Goal: Task Accomplishment & Management: Complete application form

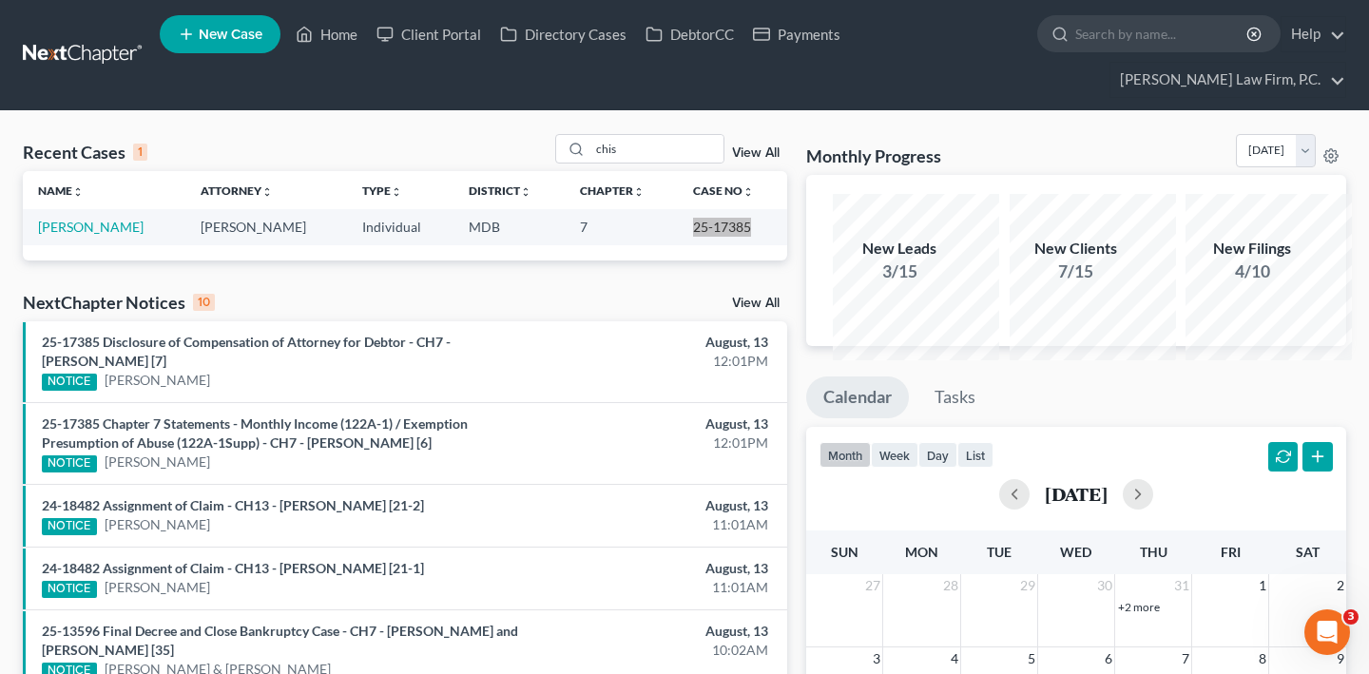
click at [1326, 633] on icon "Open Intercom Messenger" at bounding box center [1327, 632] width 31 height 31
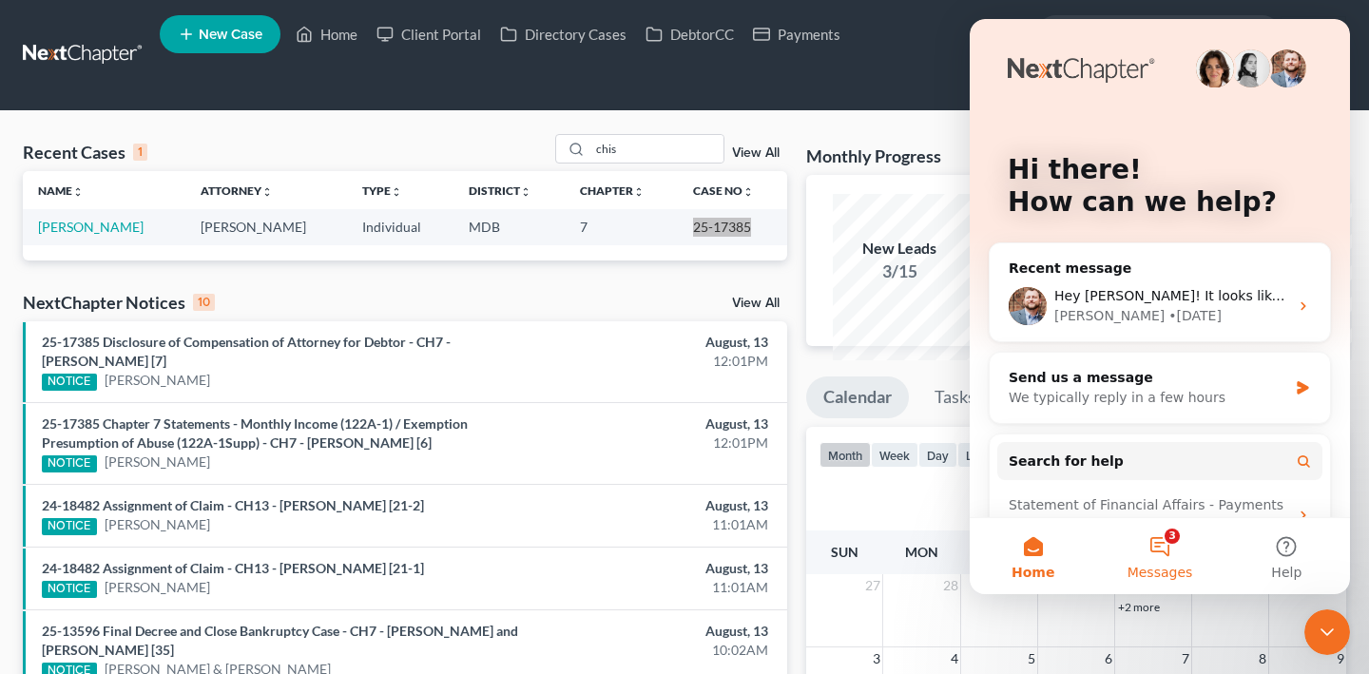
click at [1156, 551] on button "3 Messages" at bounding box center [1159, 556] width 126 height 76
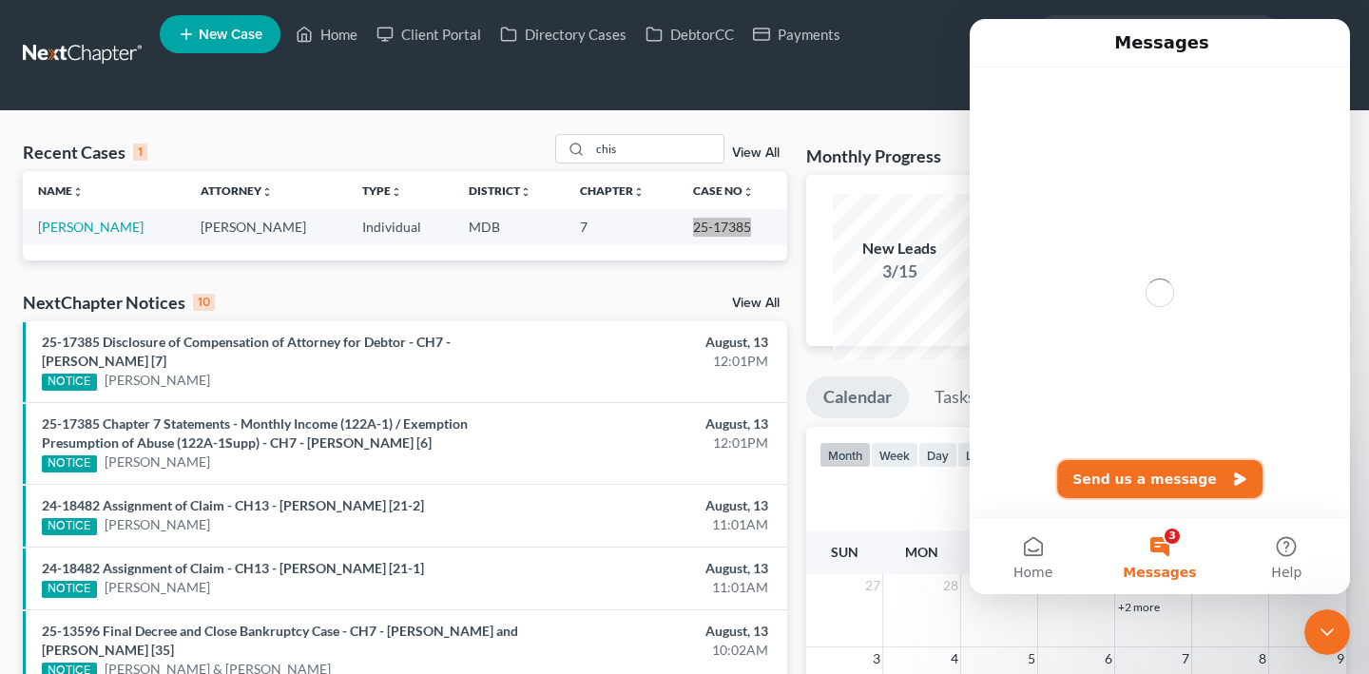
click at [1148, 480] on button "Send us a message" at bounding box center [1159, 479] width 205 height 38
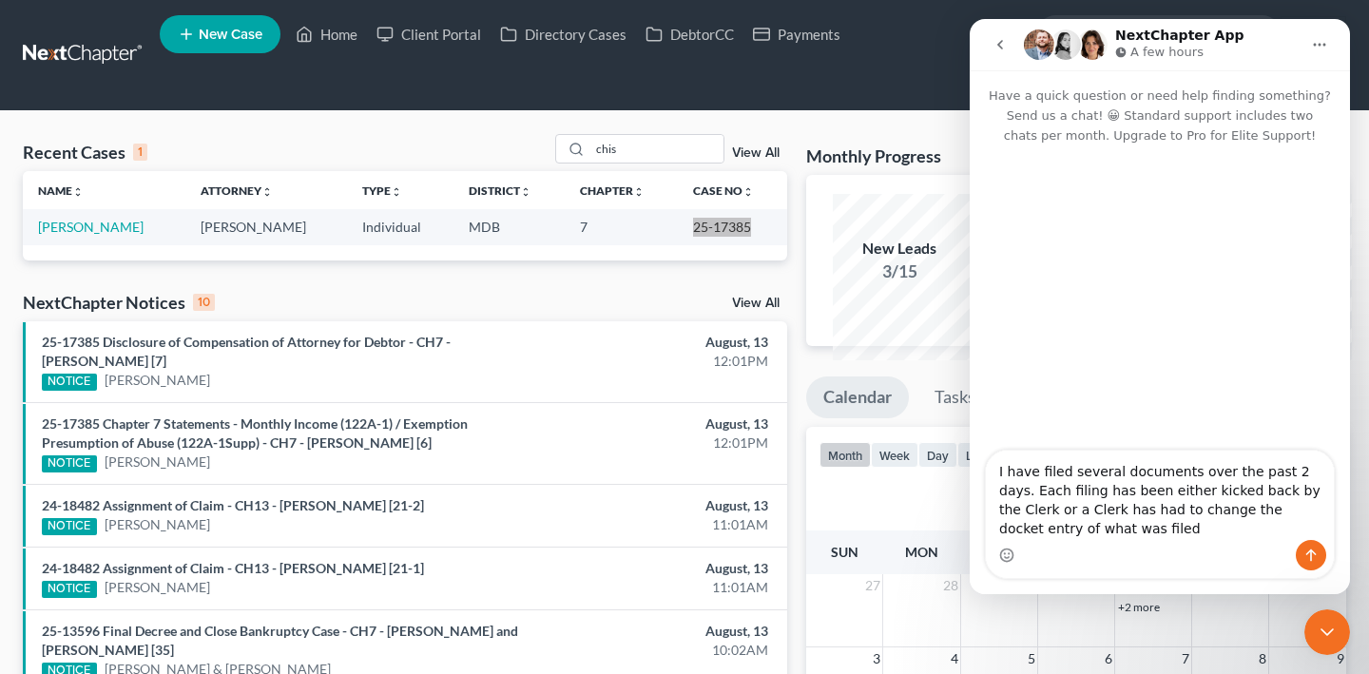
type textarea "I have filed several documents over the past 2 days. Each filing has been eithe…"
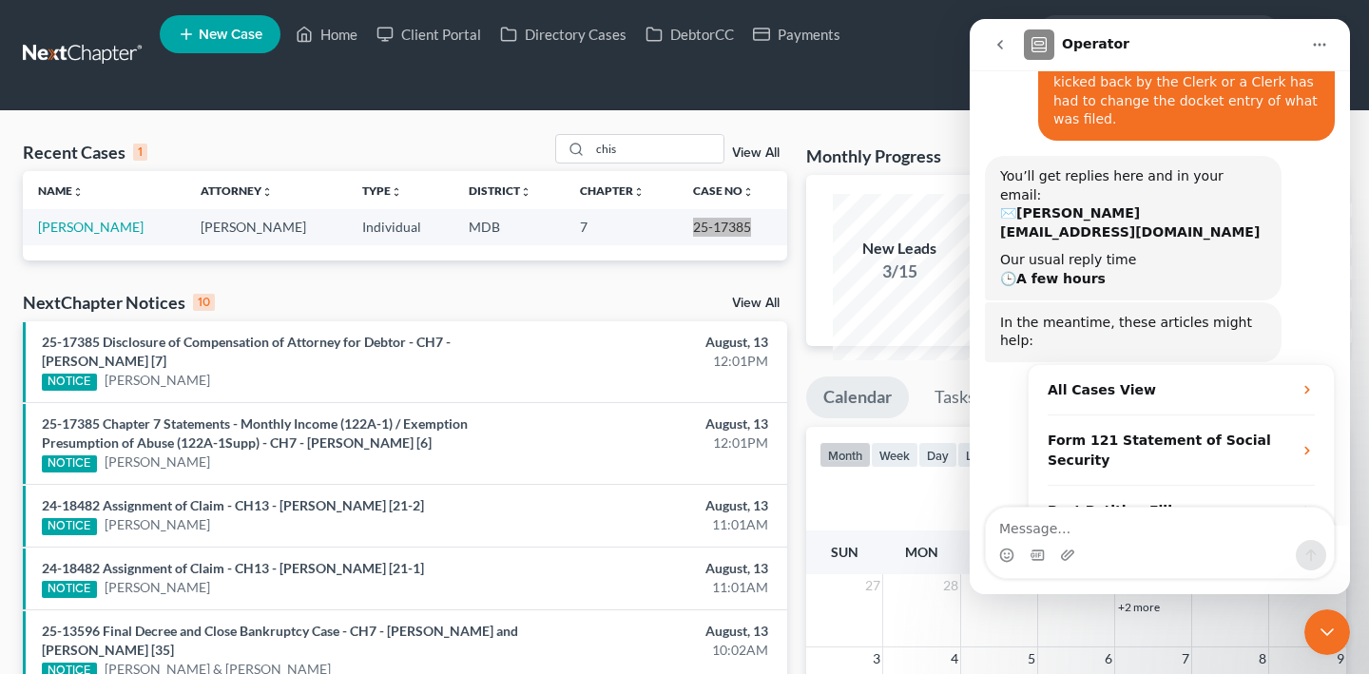
scroll to position [164, 0]
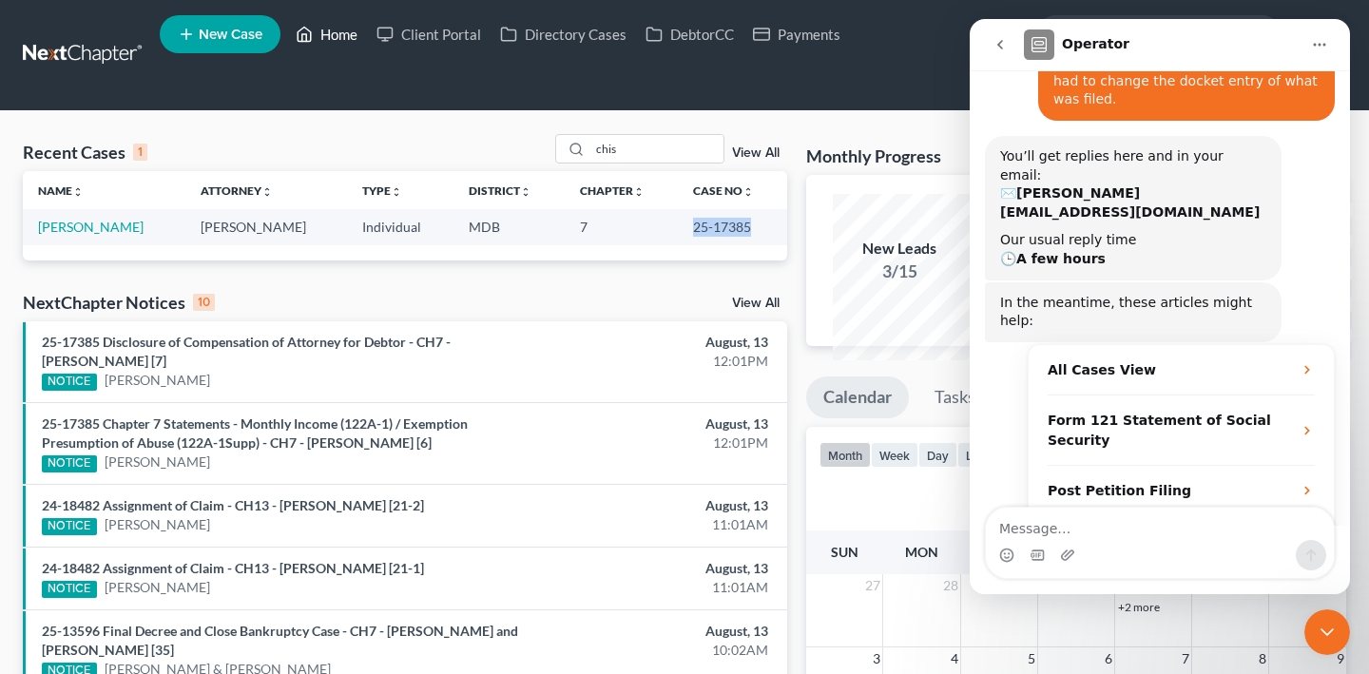
click at [367, 29] on link "Home" at bounding box center [326, 34] width 81 height 34
click at [486, 244] on td "MDB" at bounding box center [509, 226] width 111 height 35
click at [590, 163] on input "chis" at bounding box center [656, 149] width 133 height 28
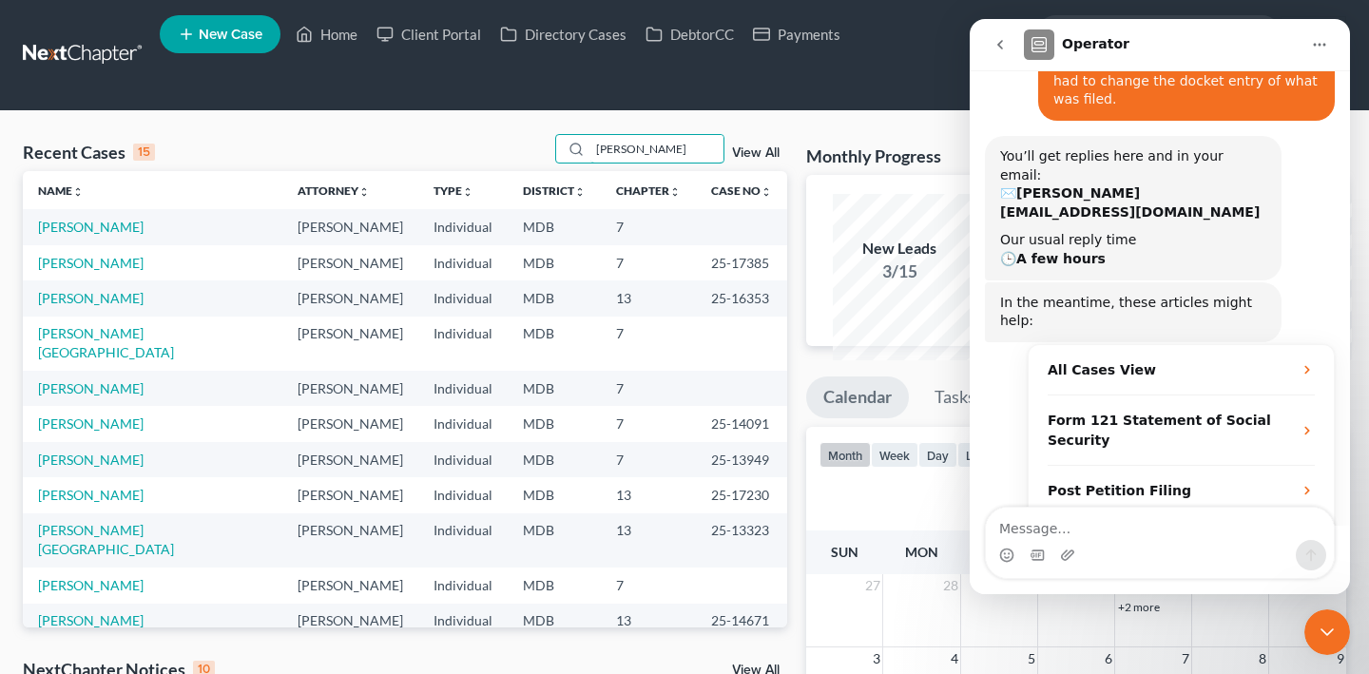
type input "[PERSON_NAME]"
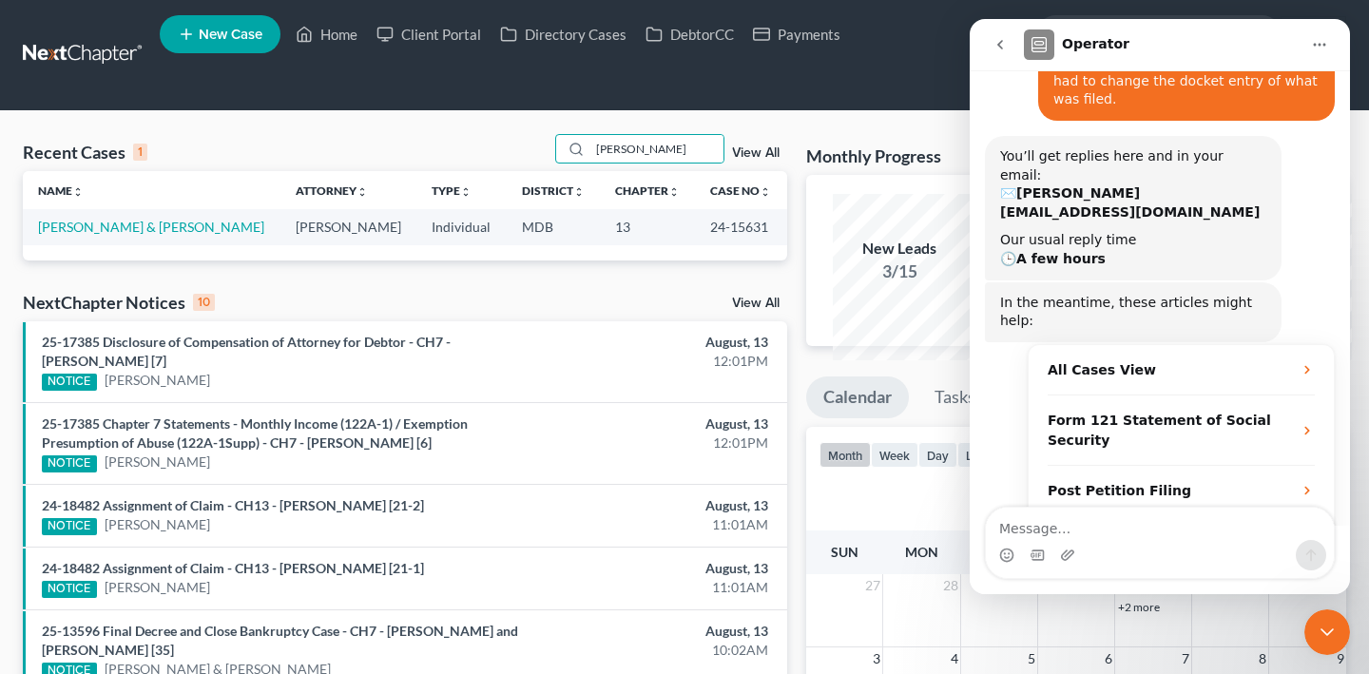
click at [1003, 47] on icon "go back" at bounding box center [1000, 44] width 15 height 15
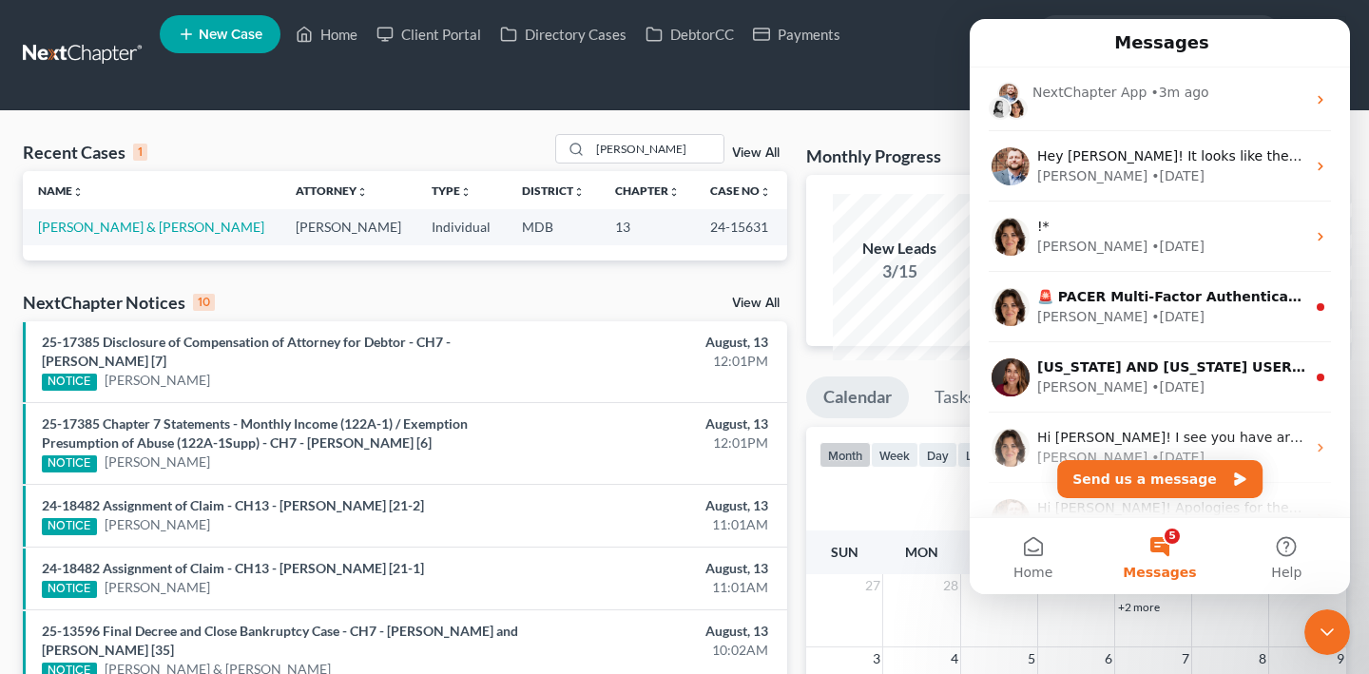
click at [1320, 628] on icon "Close Intercom Messenger" at bounding box center [1327, 632] width 23 height 23
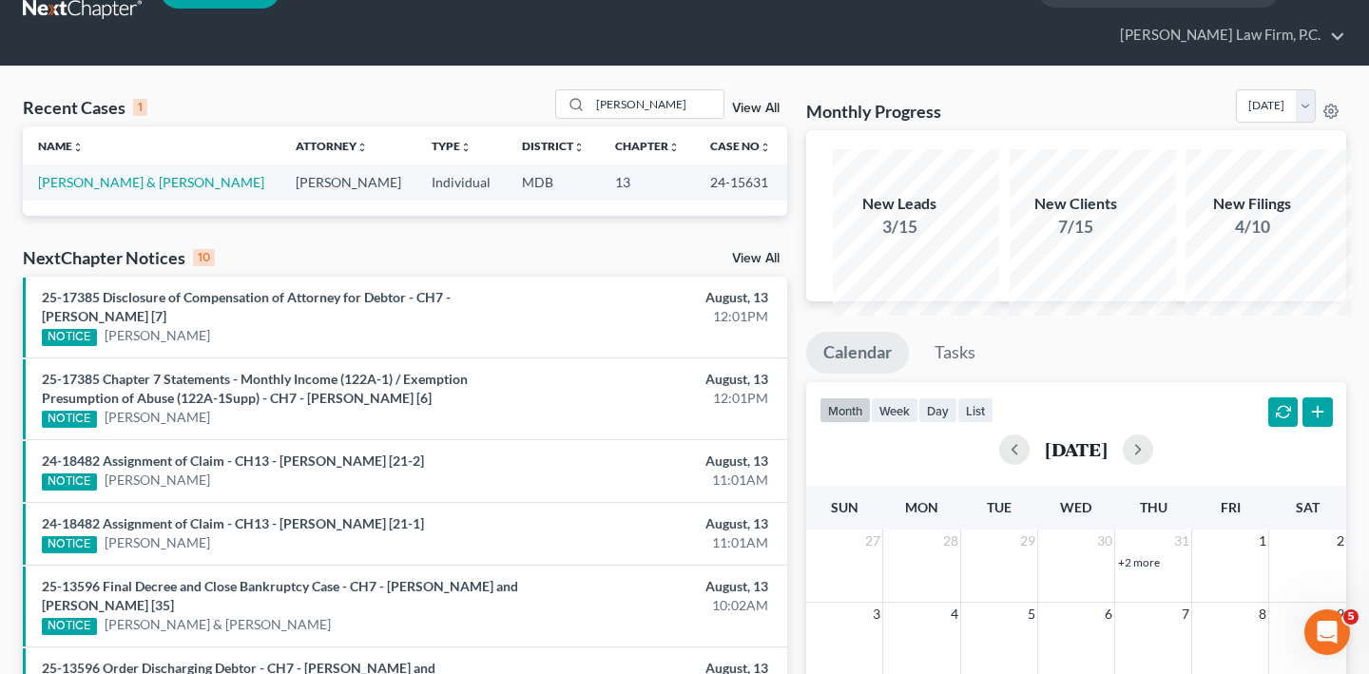
scroll to position [60, 0]
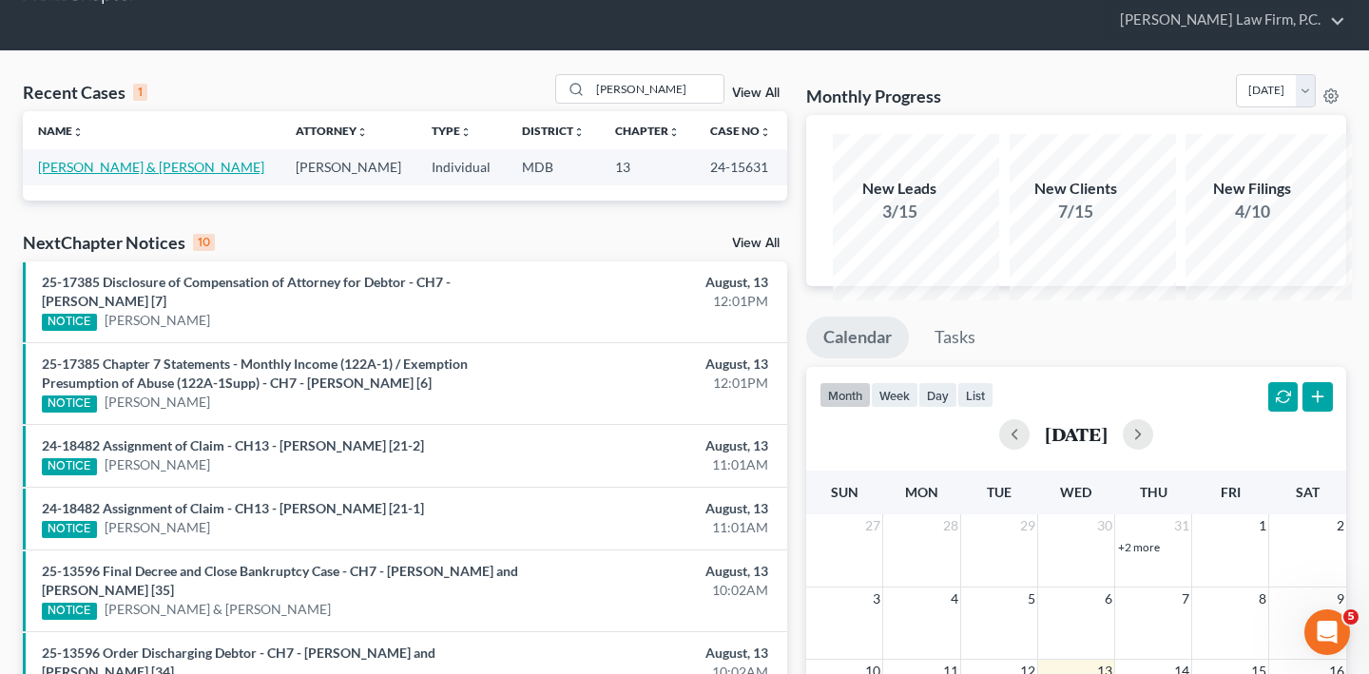
click at [125, 175] on link "[PERSON_NAME] & [PERSON_NAME]" at bounding box center [151, 167] width 226 height 16
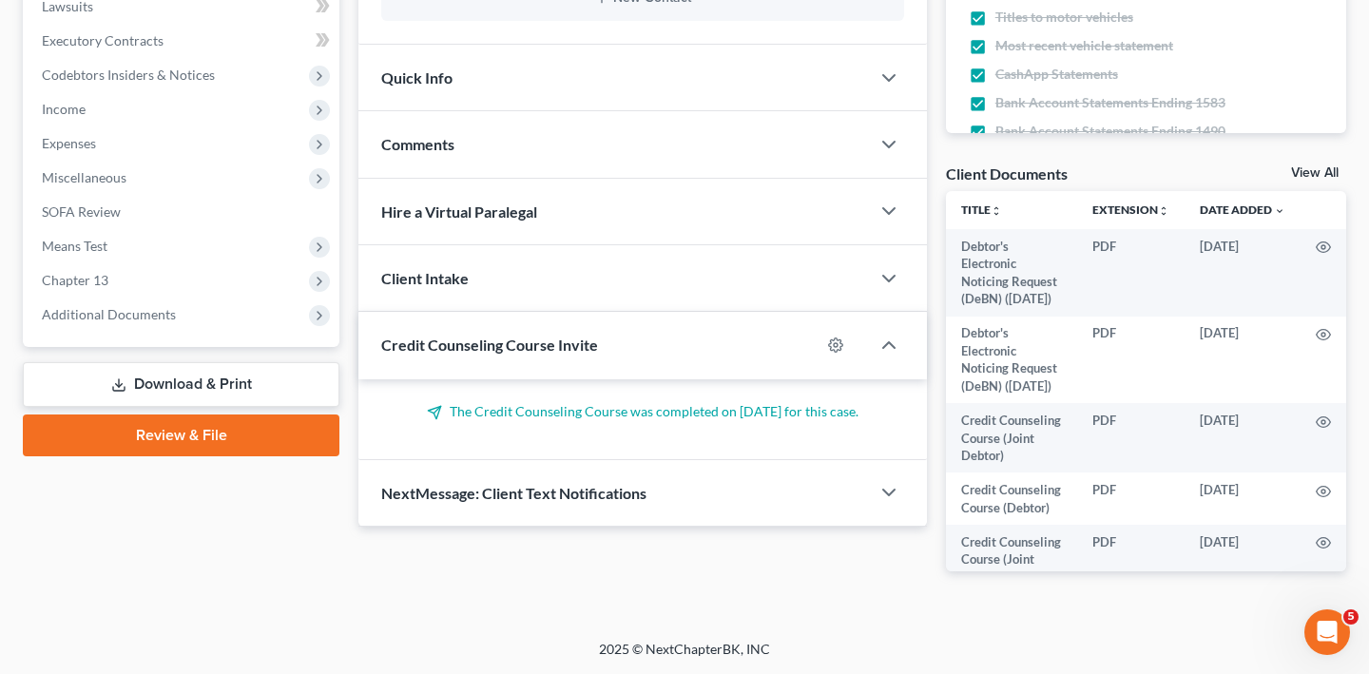
scroll to position [884, 0]
click at [157, 306] on span "Additional Documents" at bounding box center [109, 314] width 134 height 16
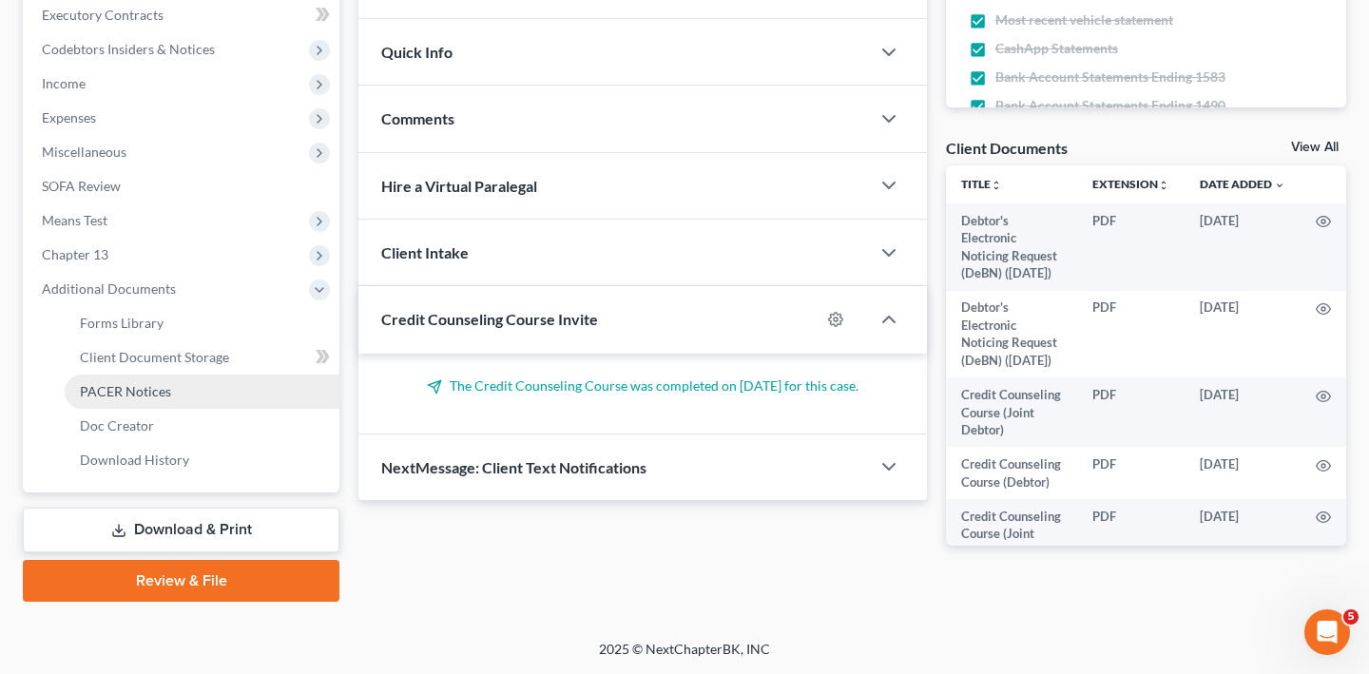
click at [157, 383] on span "PACER Notices" at bounding box center [125, 391] width 91 height 16
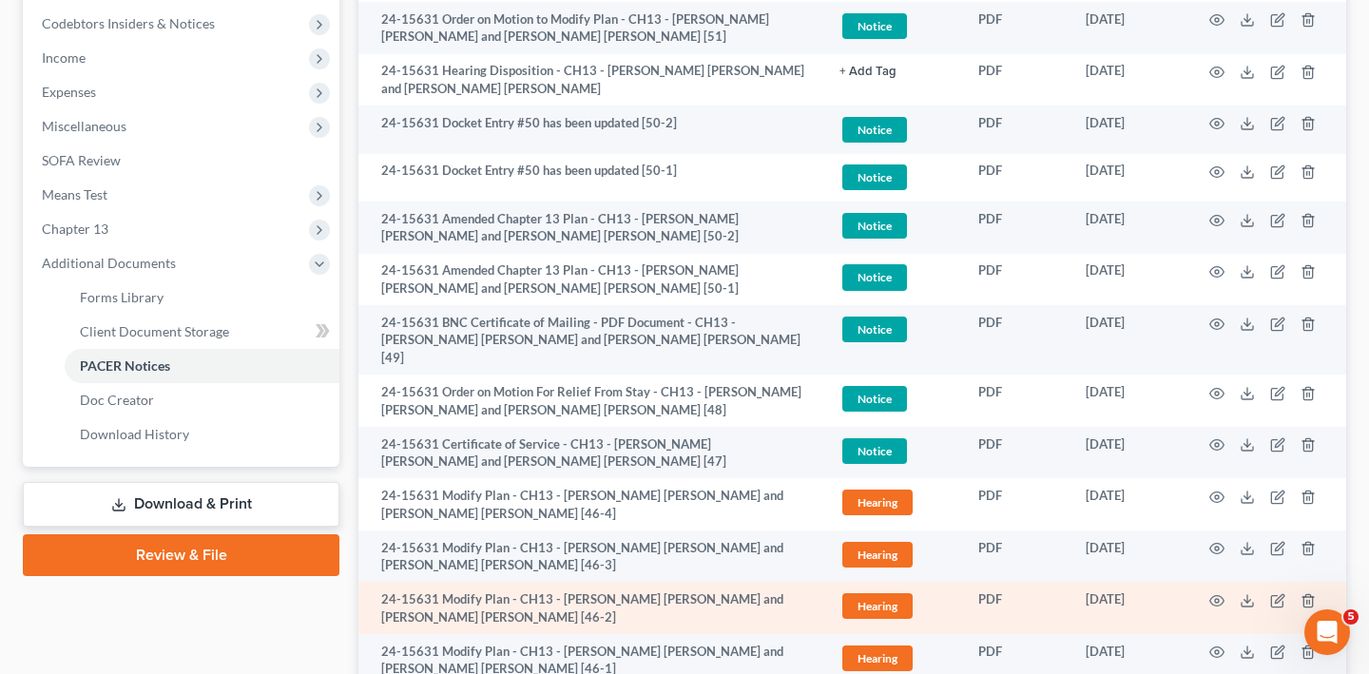
scroll to position [18, 0]
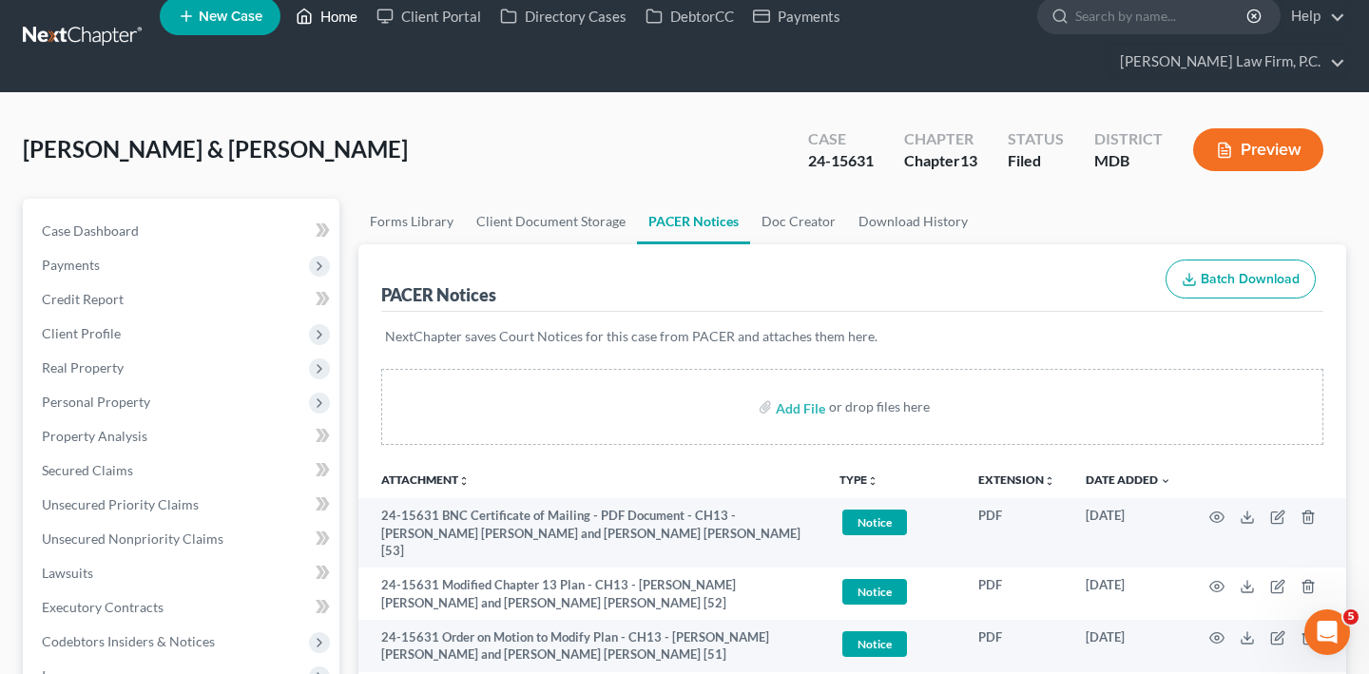
click at [367, 18] on link "Home" at bounding box center [326, 16] width 81 height 34
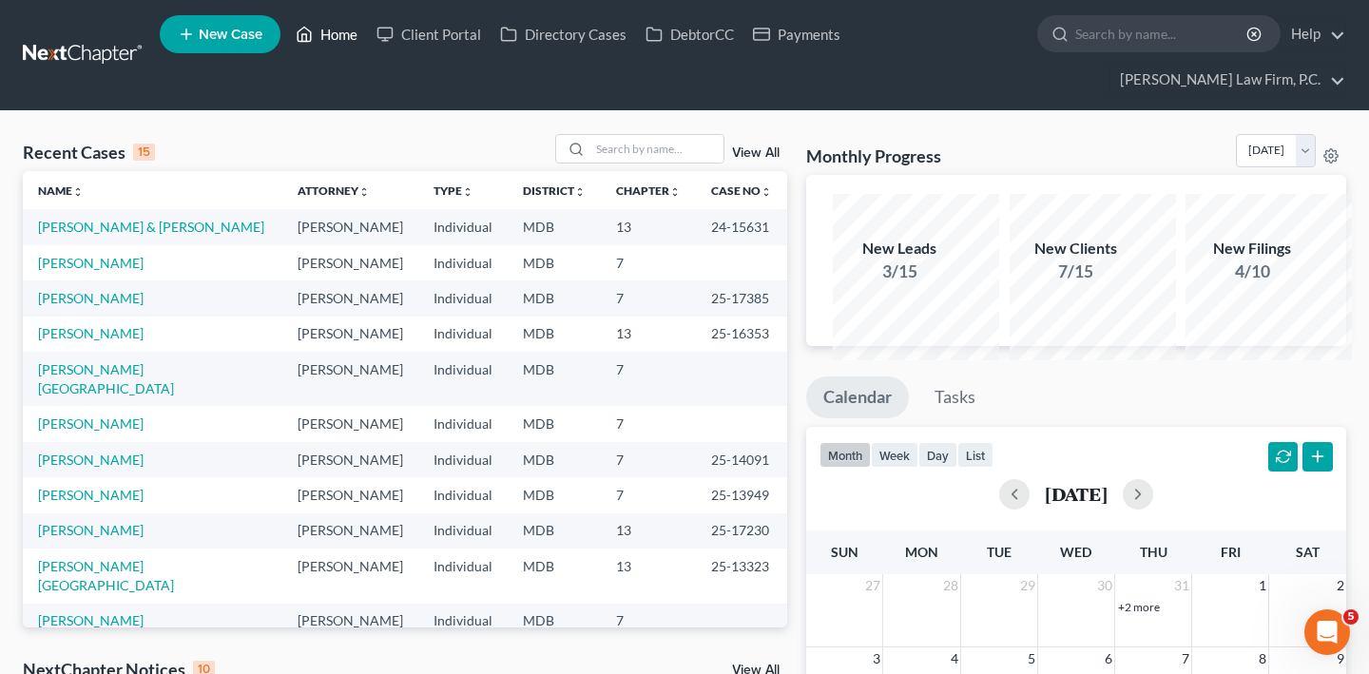
click at [367, 37] on link "Home" at bounding box center [326, 34] width 81 height 34
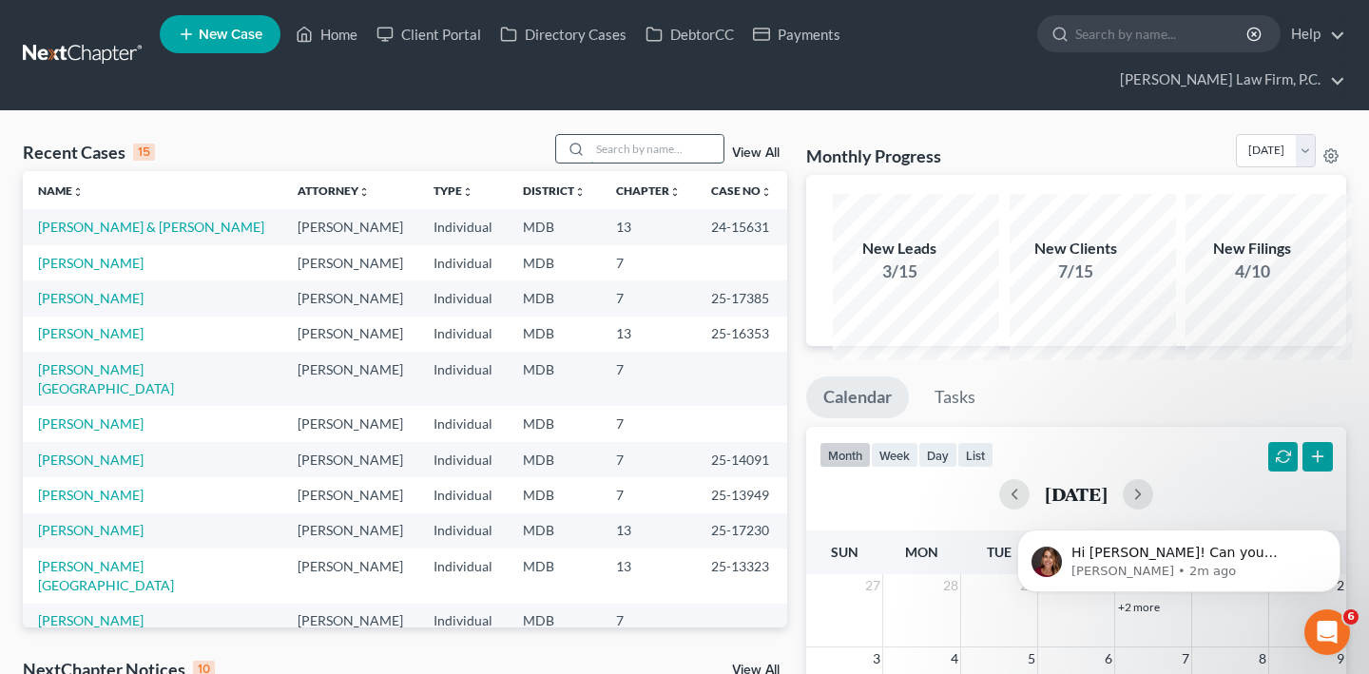
click at [606, 163] on input "search" at bounding box center [656, 149] width 133 height 28
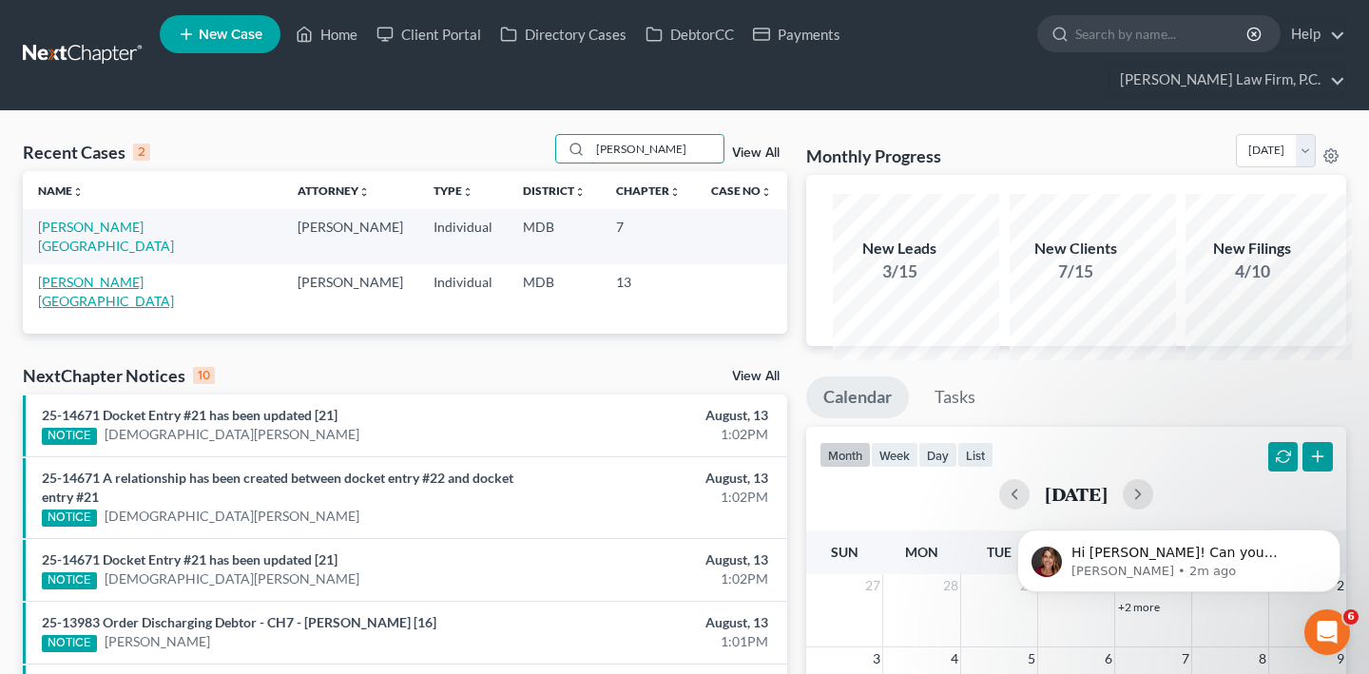
type input "[PERSON_NAME]"
click at [83, 309] on link "[PERSON_NAME][GEOGRAPHIC_DATA]" at bounding box center [106, 291] width 136 height 35
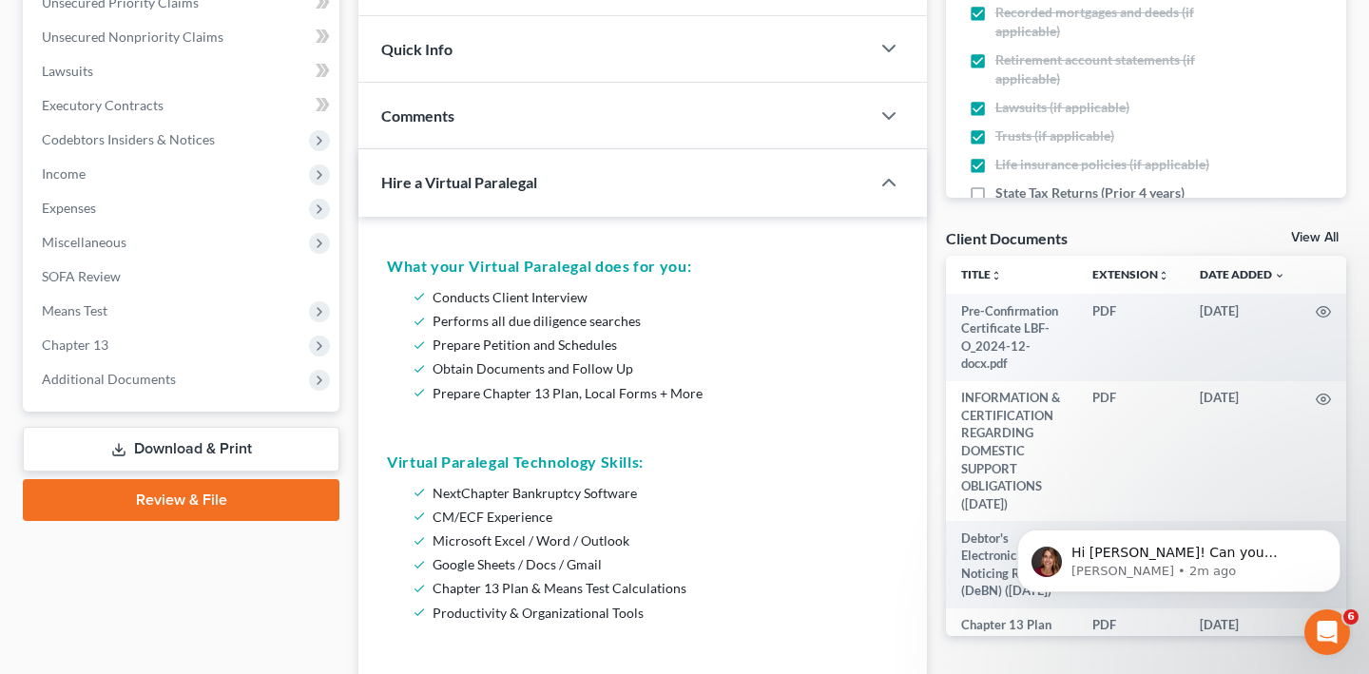
scroll to position [552, 0]
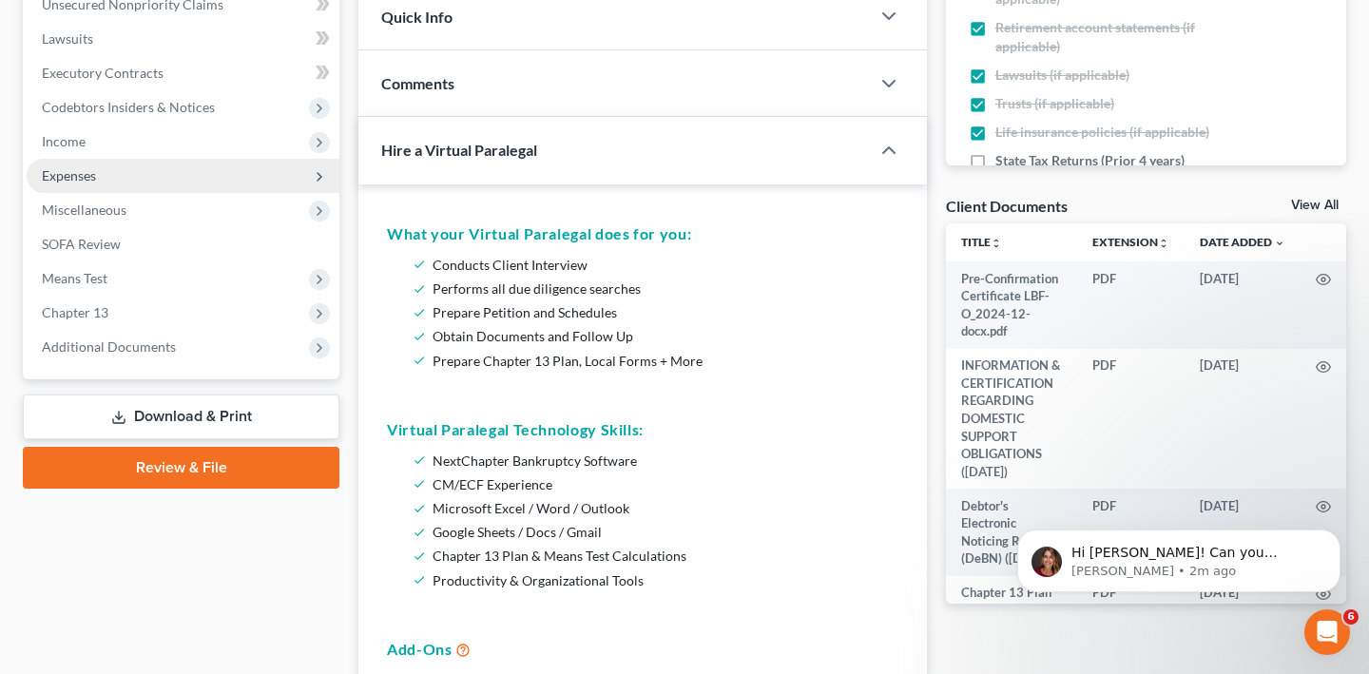
click at [127, 193] on span "Expenses" at bounding box center [183, 176] width 313 height 34
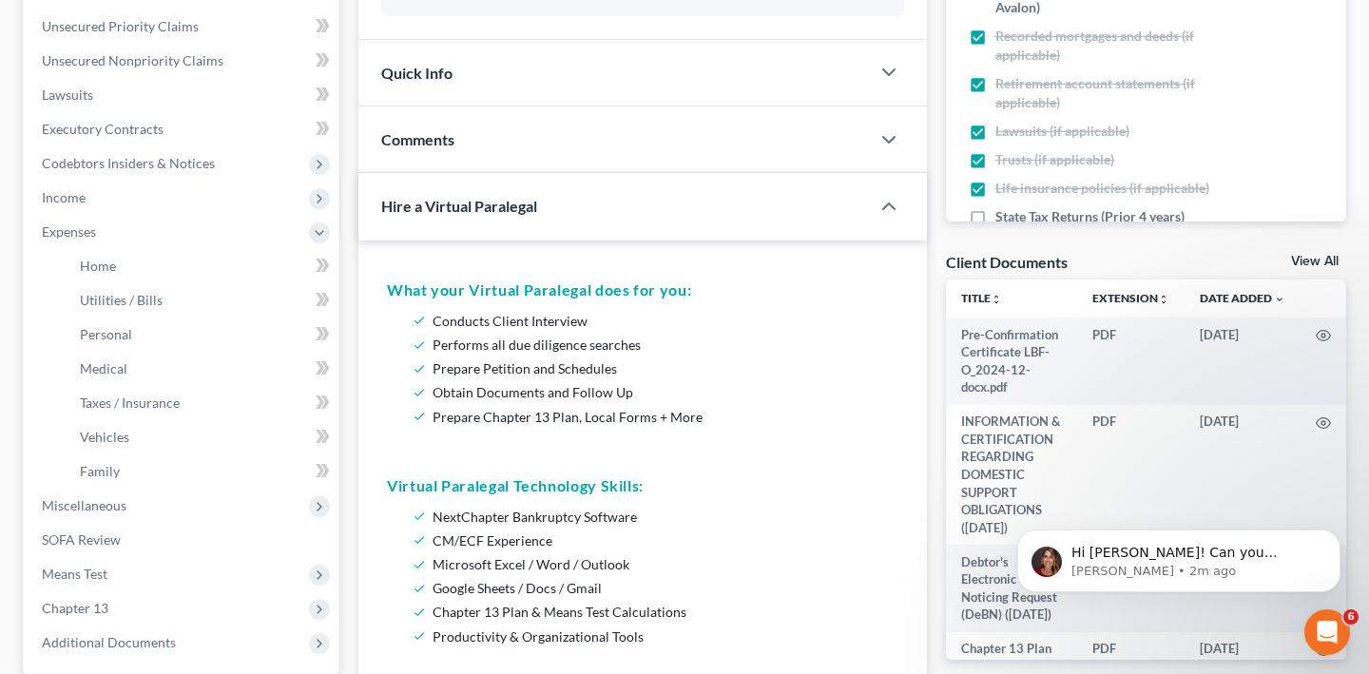
scroll to position [490, 0]
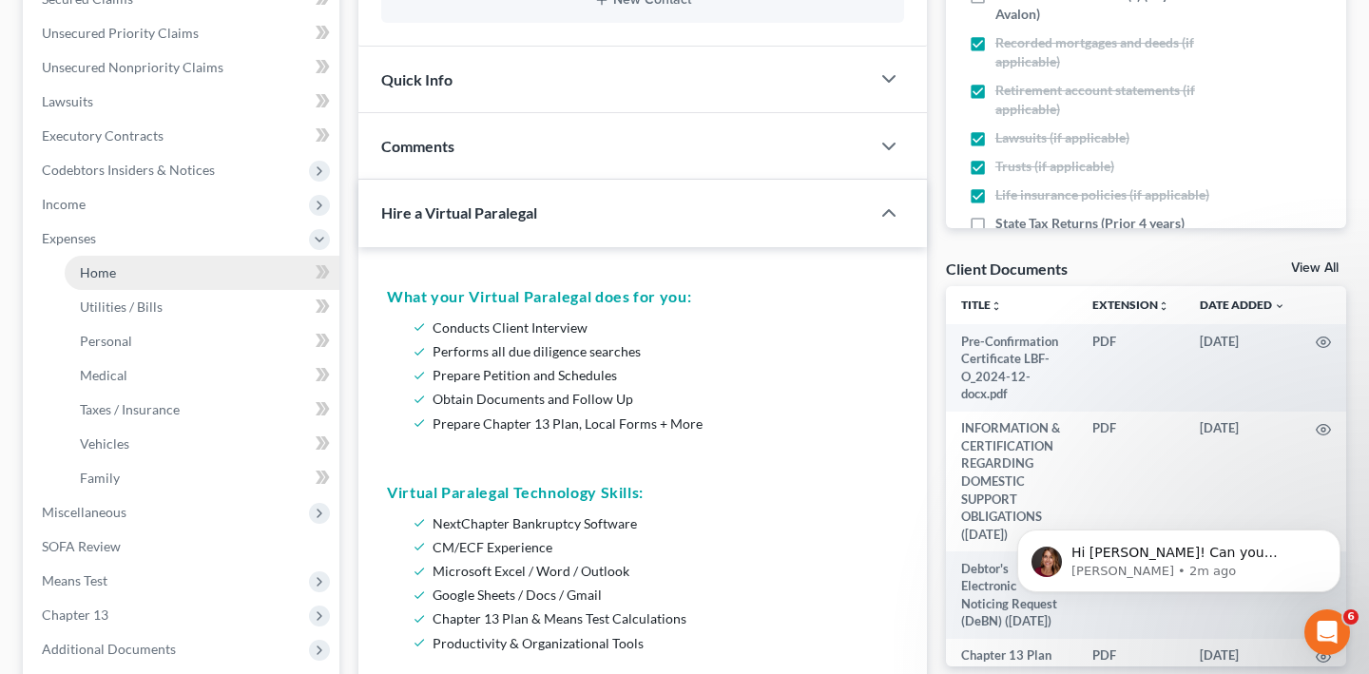
click at [175, 290] on link "Home" at bounding box center [202, 273] width 275 height 34
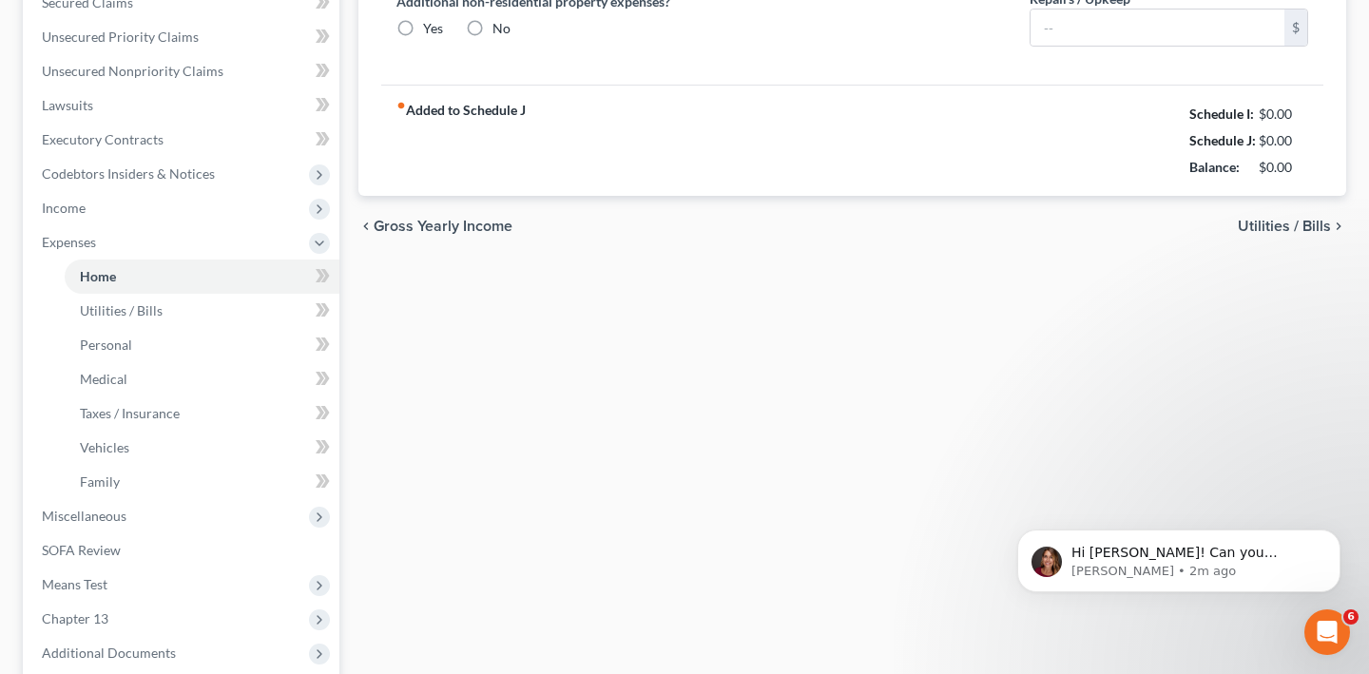
type input "1,594.00"
type input "0.00"
radio input "true"
type input "0.00"
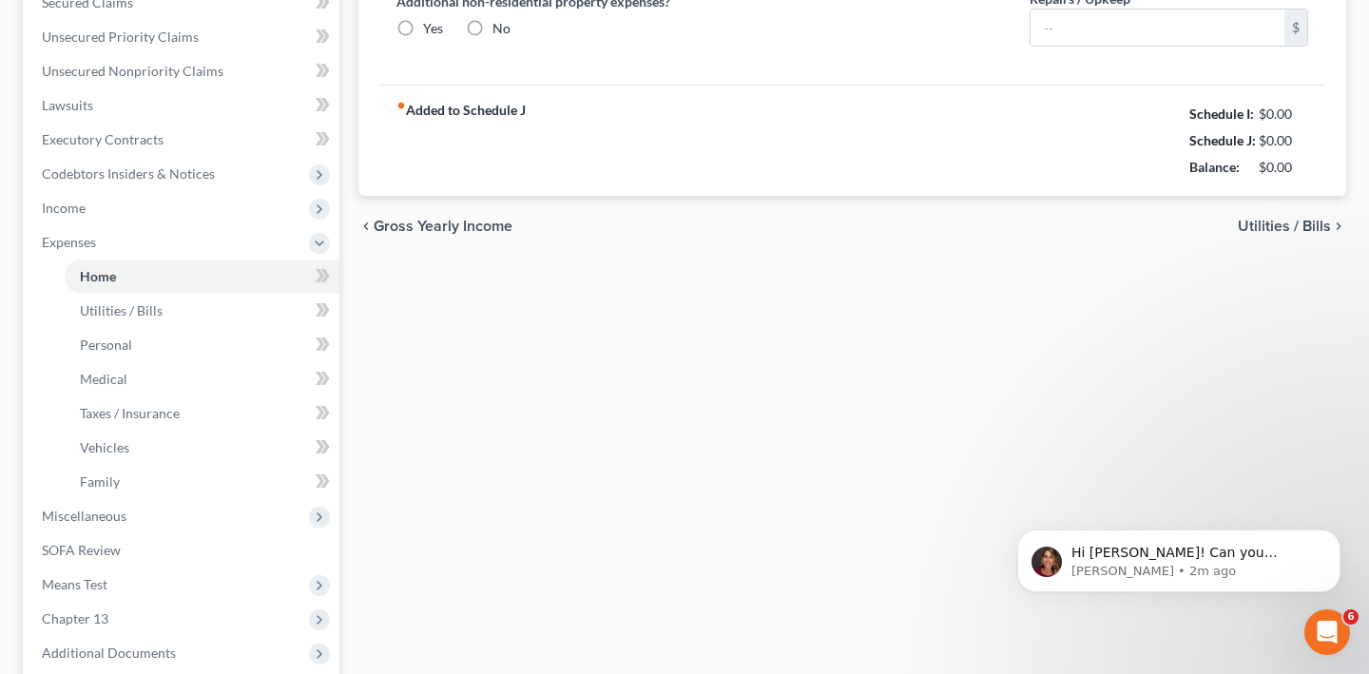
type input "0.00"
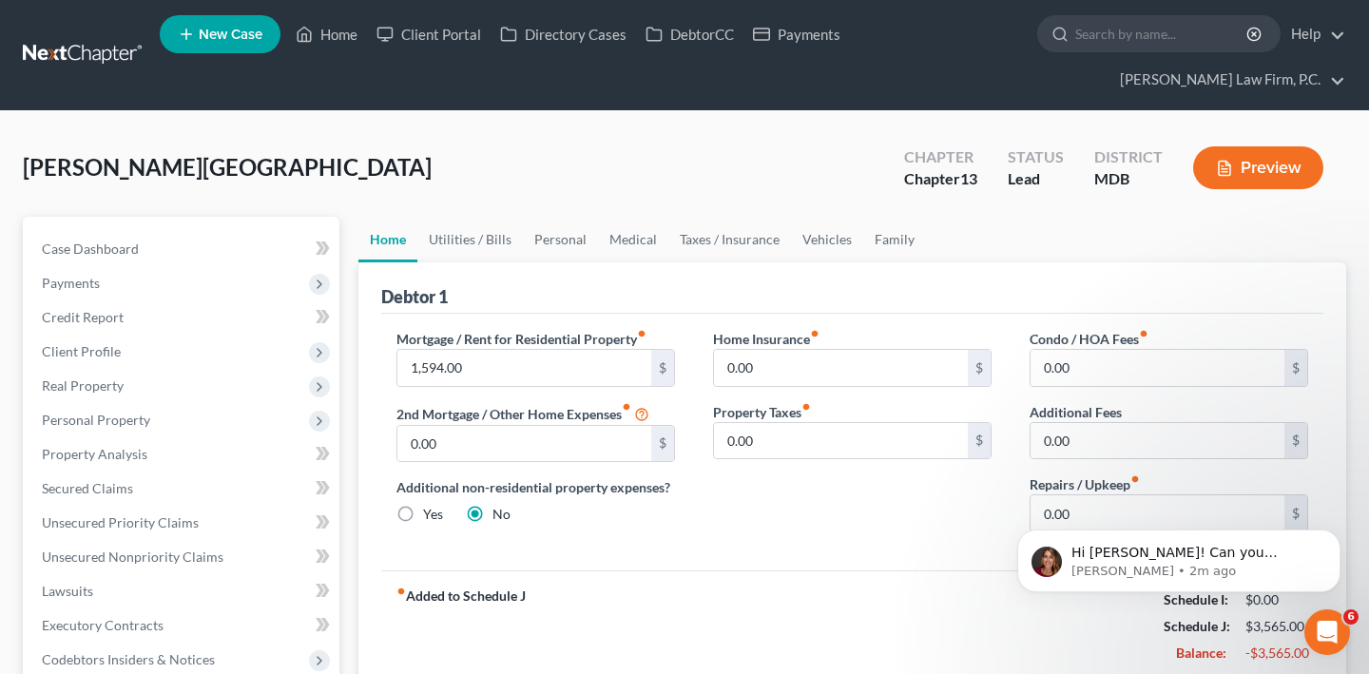
scroll to position [123, 0]
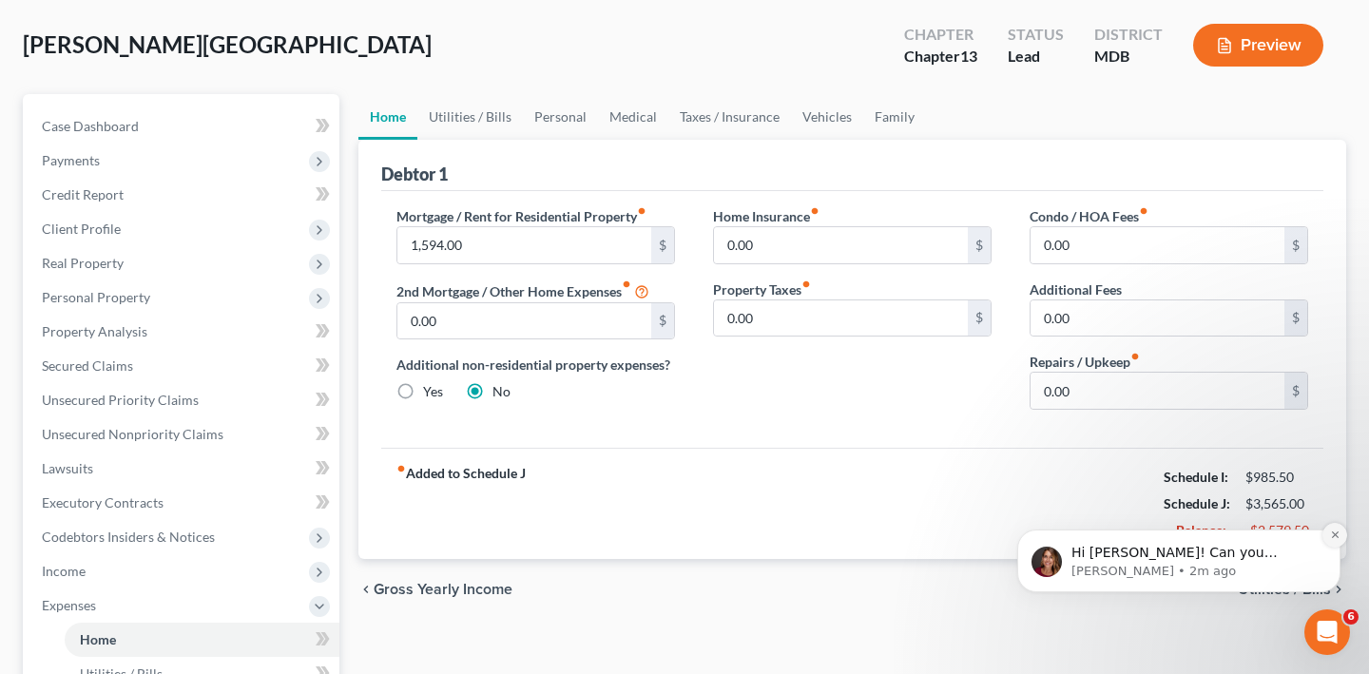
click at [1336, 534] on icon "Dismiss notification" at bounding box center [1335, 535] width 10 height 10
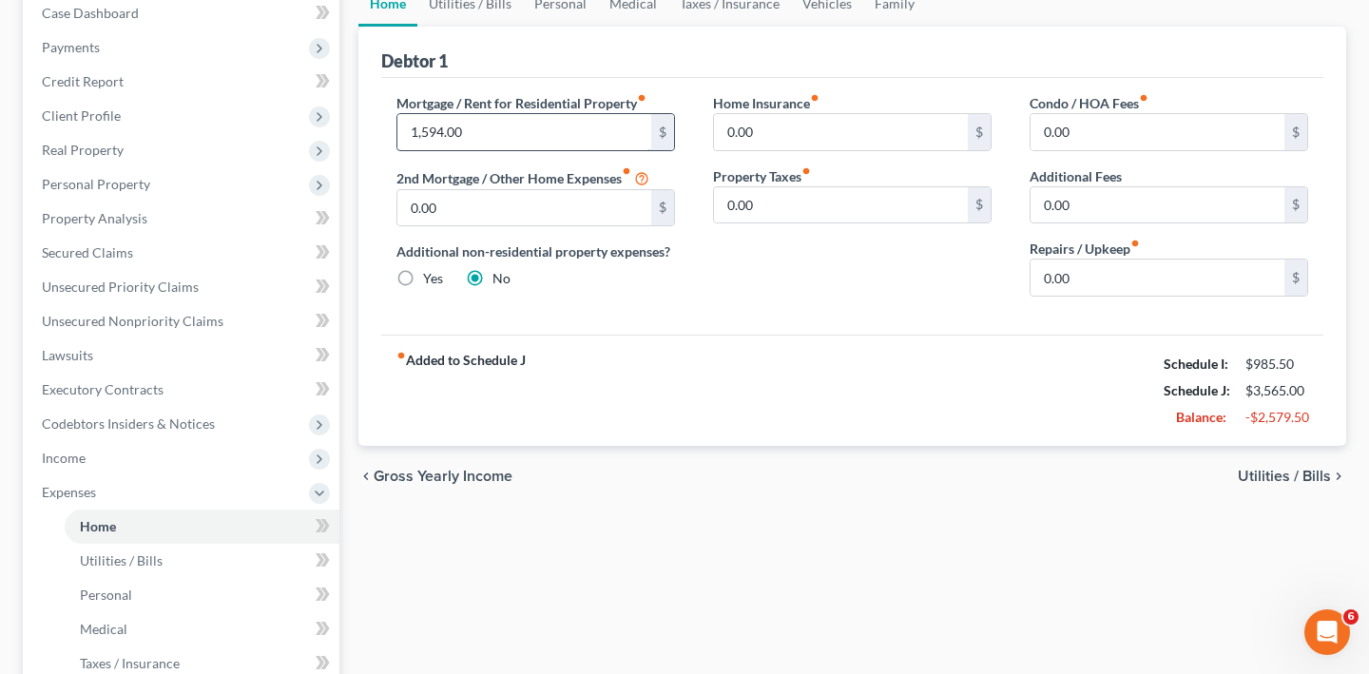
scroll to position [197, 0]
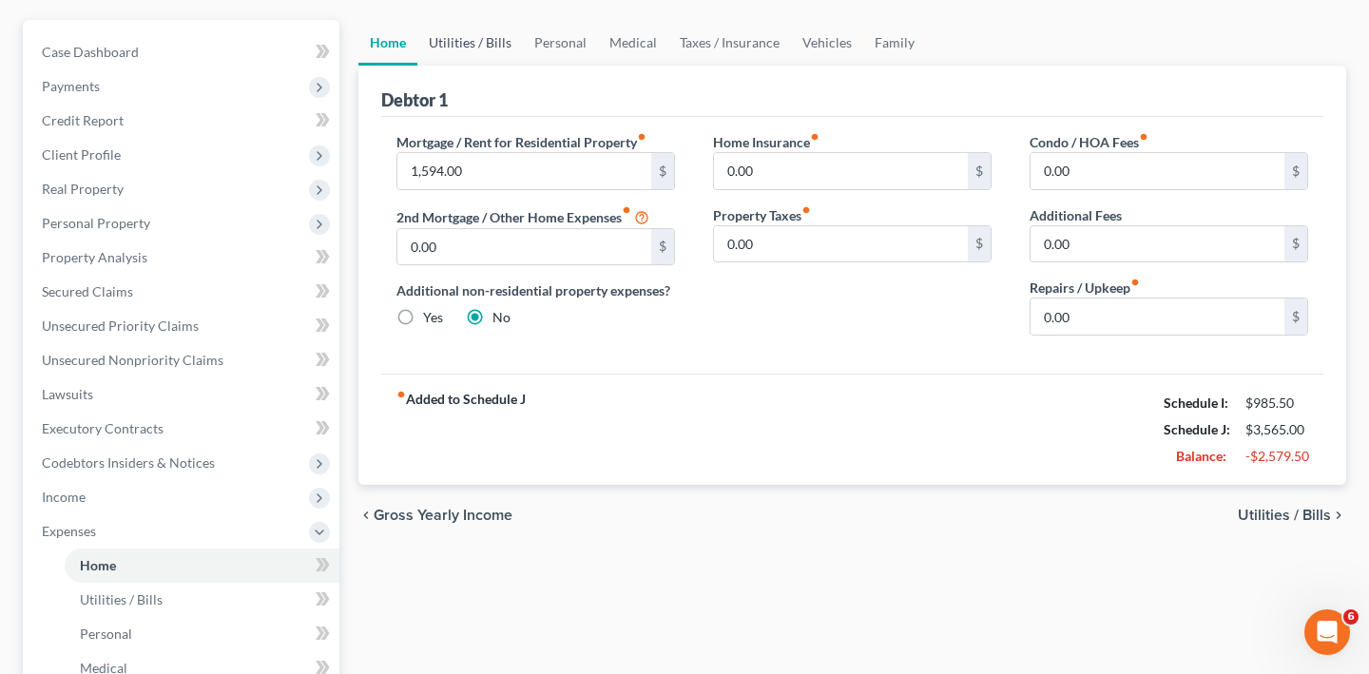
click at [513, 66] on link "Utilities / Bills" at bounding box center [470, 43] width 106 height 46
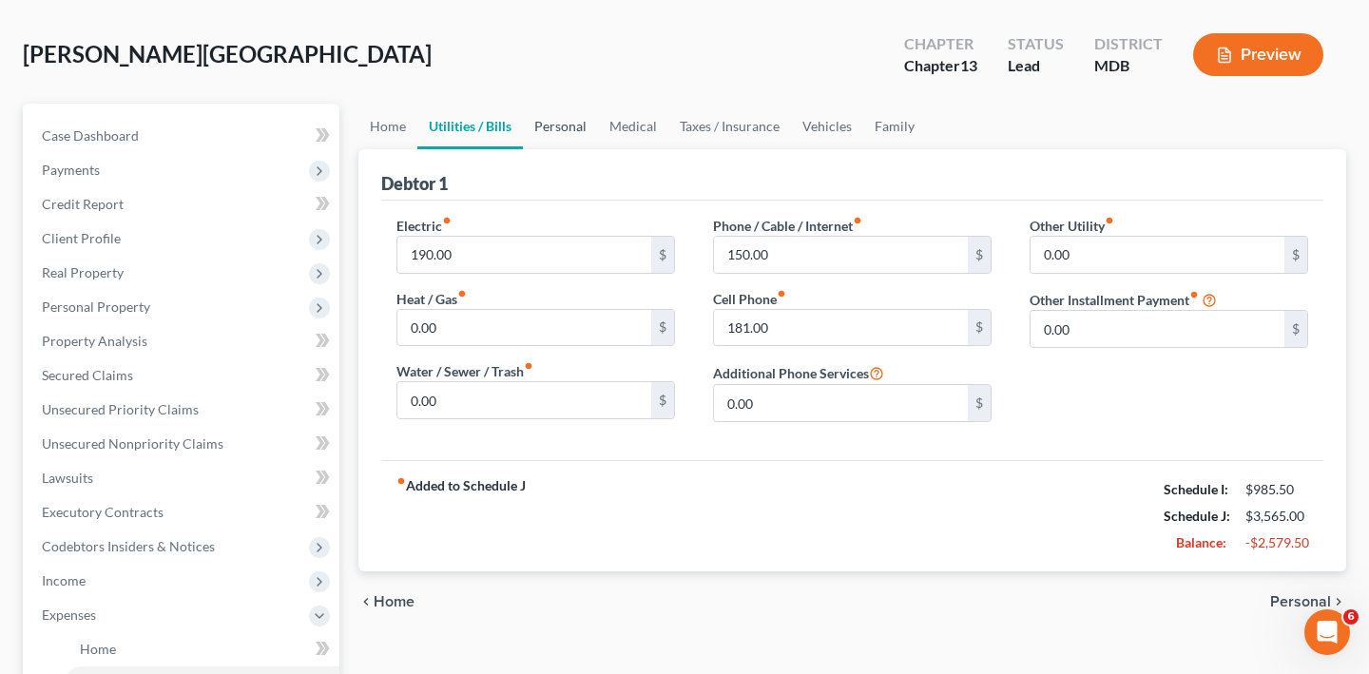
scroll to position [116, 0]
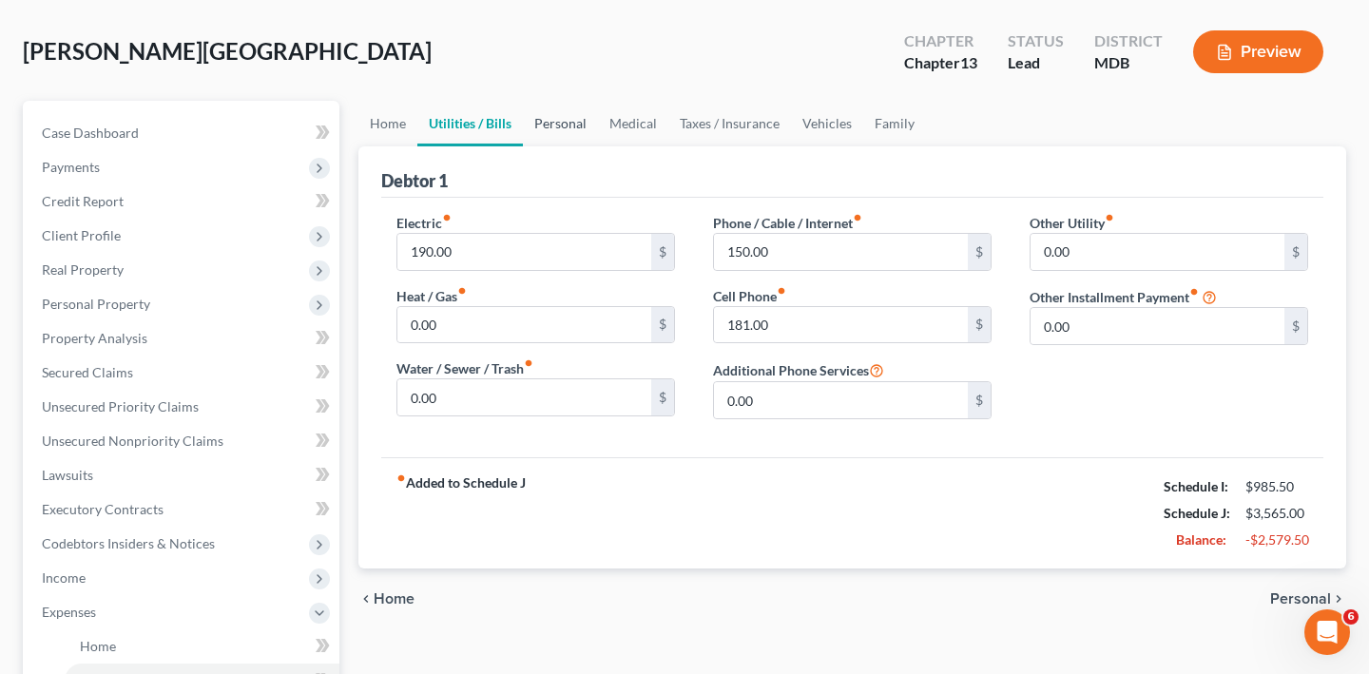
click at [598, 146] on link "Personal" at bounding box center [560, 124] width 75 height 46
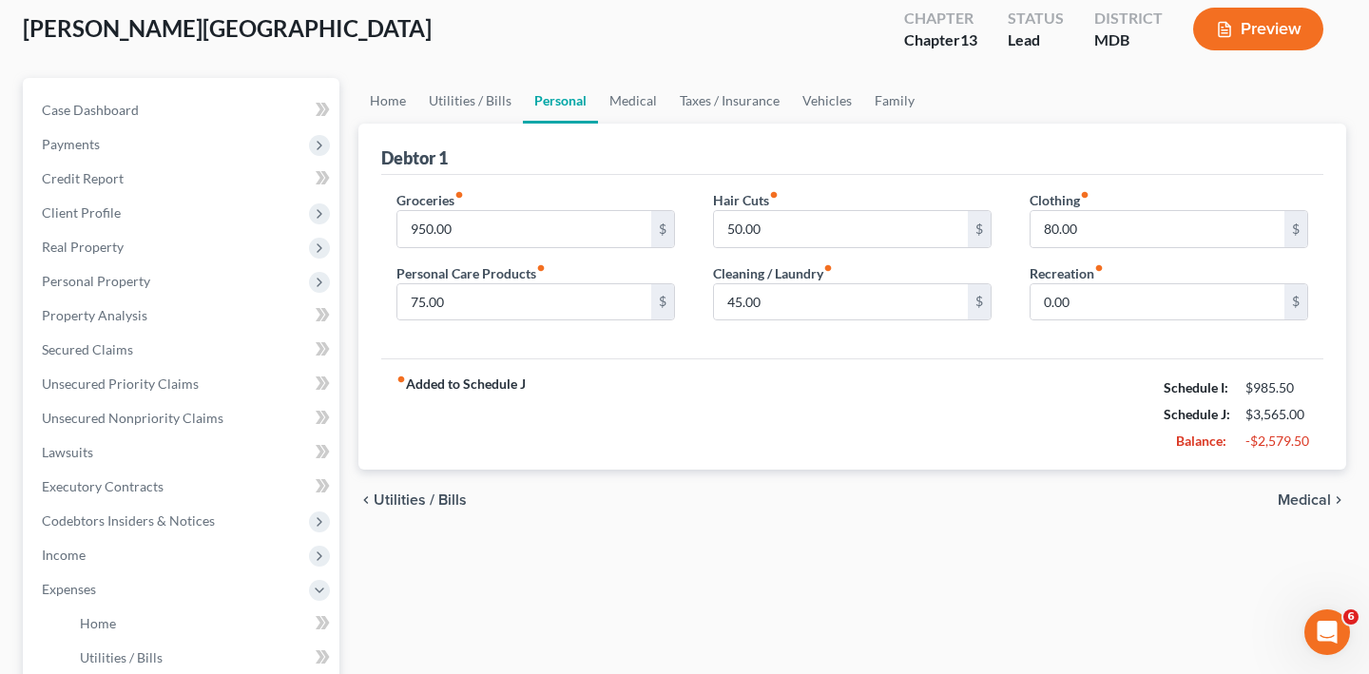
scroll to position [93, 0]
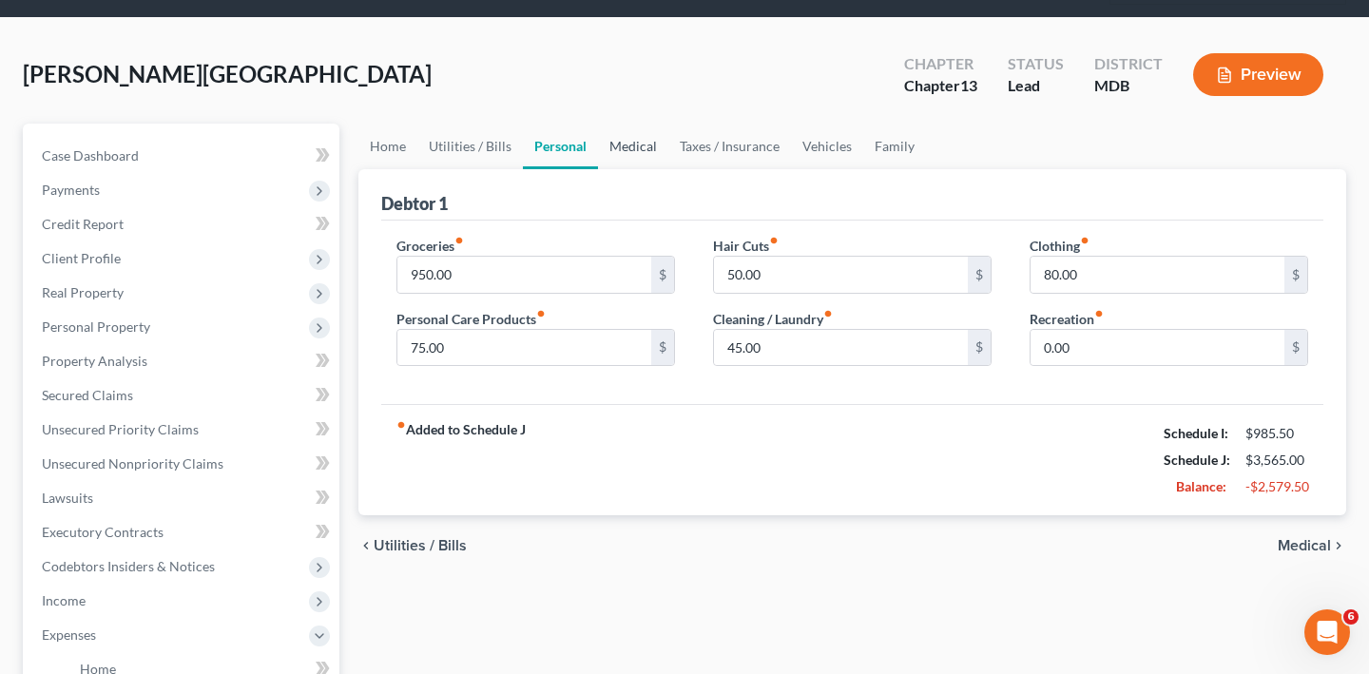
click at [668, 169] on link "Medical" at bounding box center [633, 147] width 70 height 46
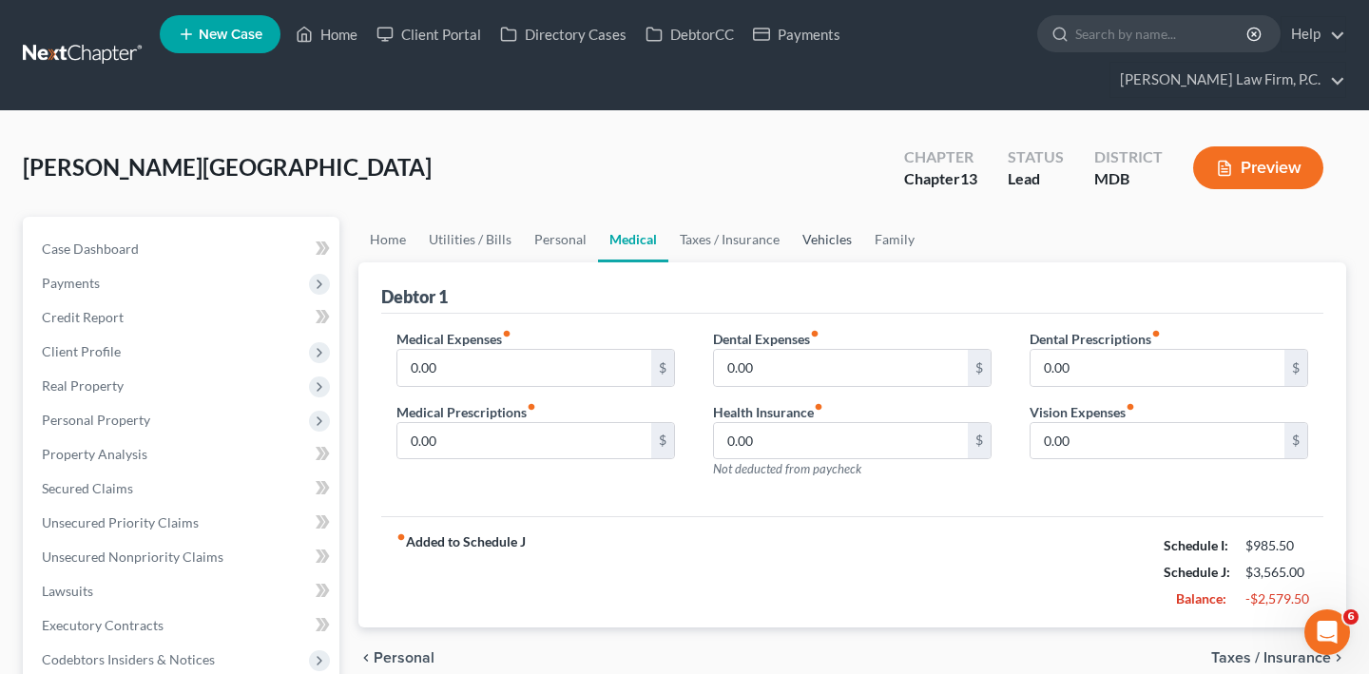
click at [863, 262] on link "Vehicles" at bounding box center [827, 240] width 72 height 46
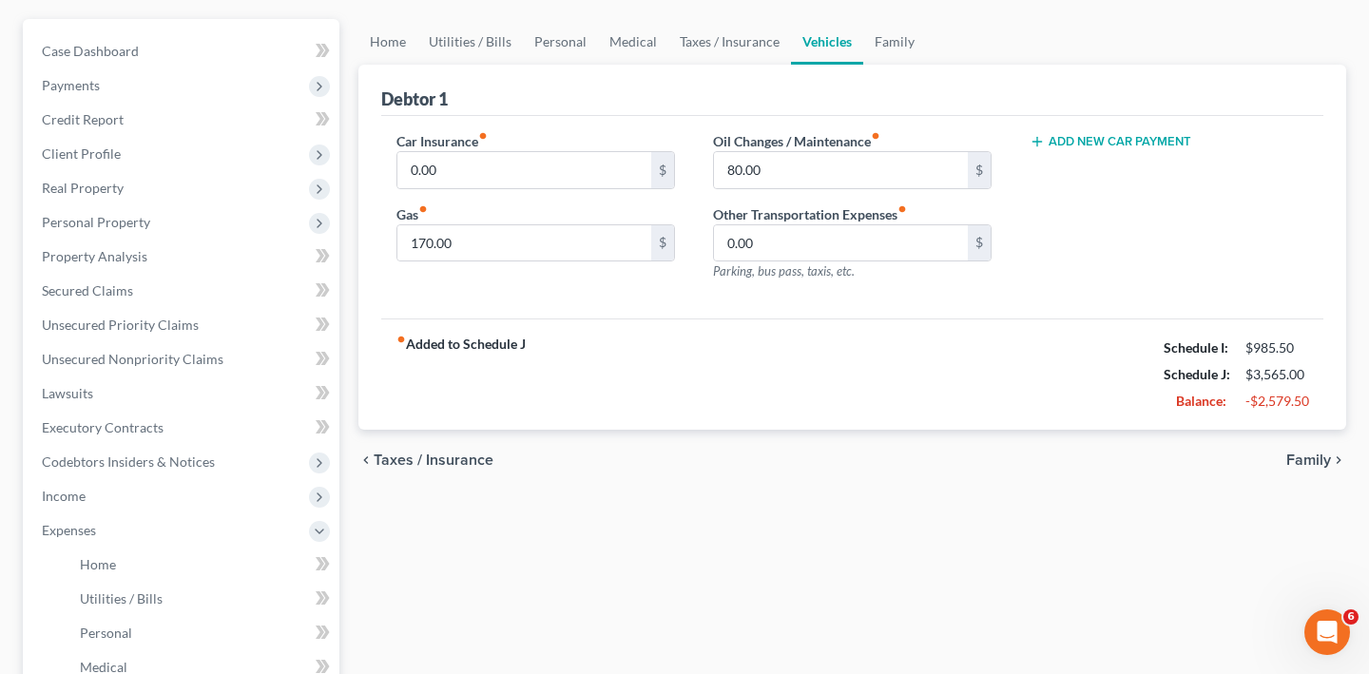
scroll to position [203, 0]
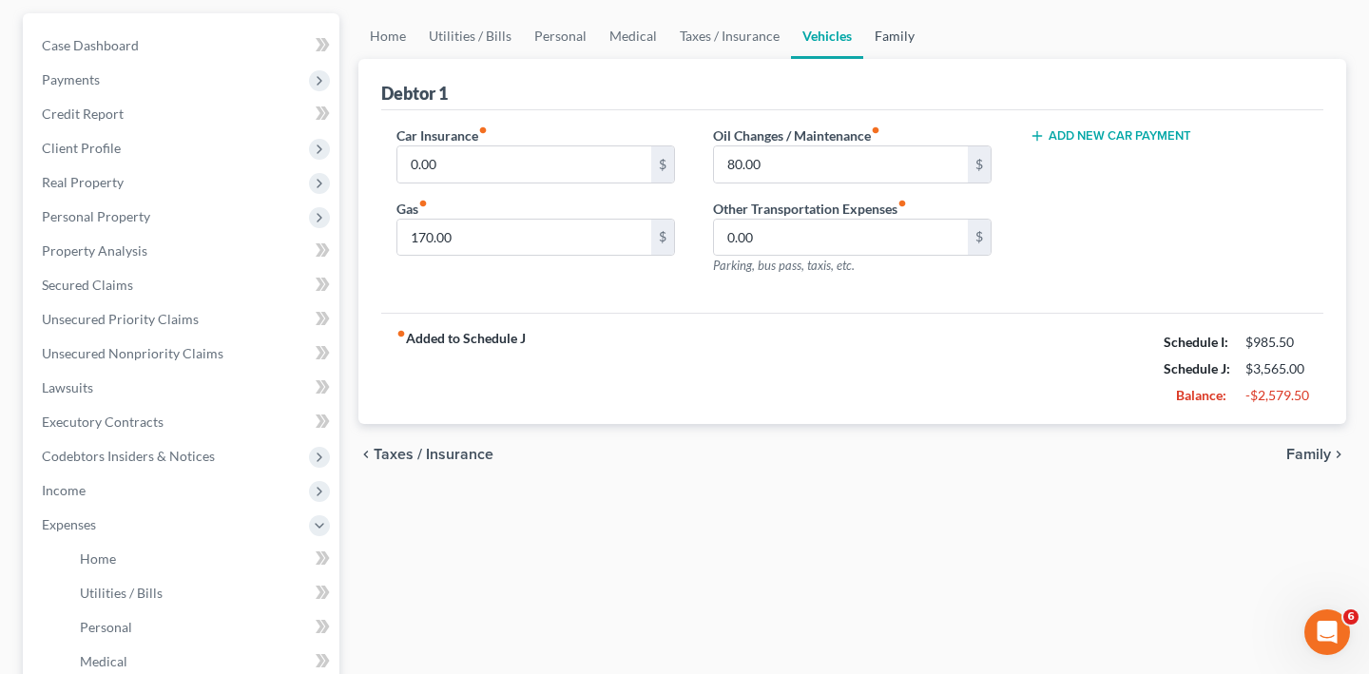
click at [926, 59] on link "Family" at bounding box center [894, 36] width 63 height 46
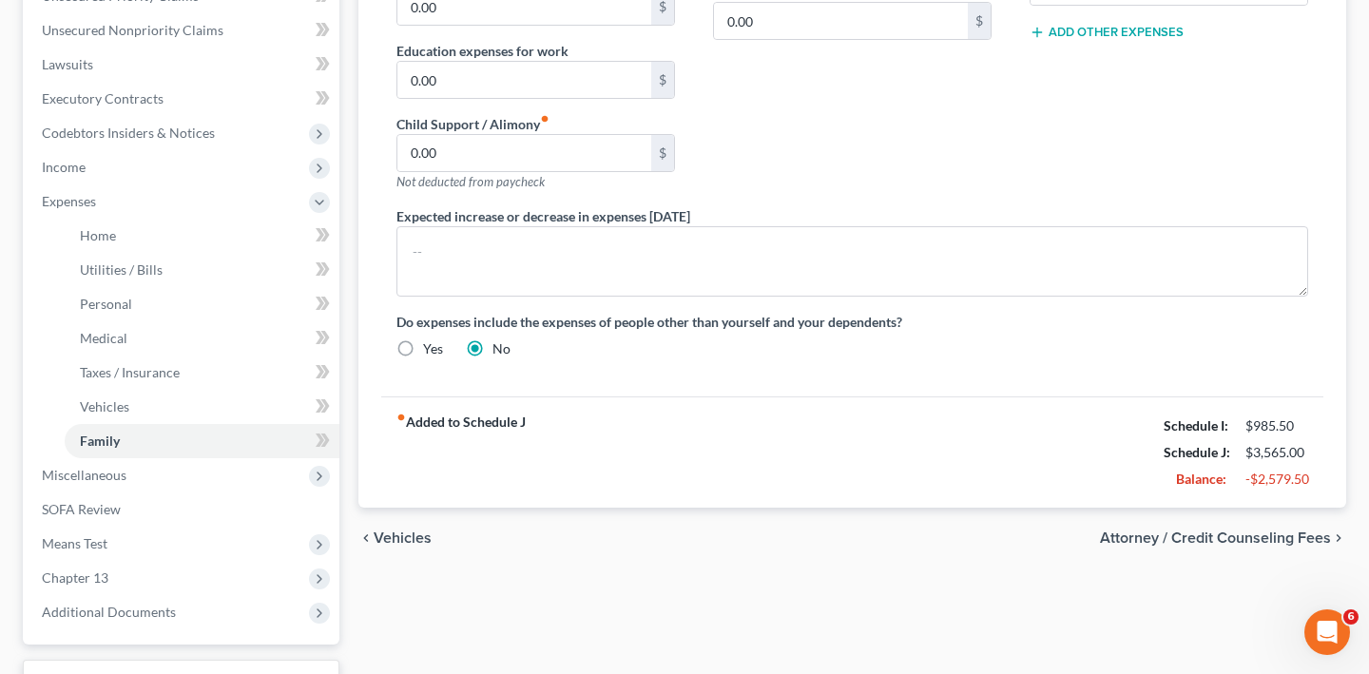
scroll to position [552, 0]
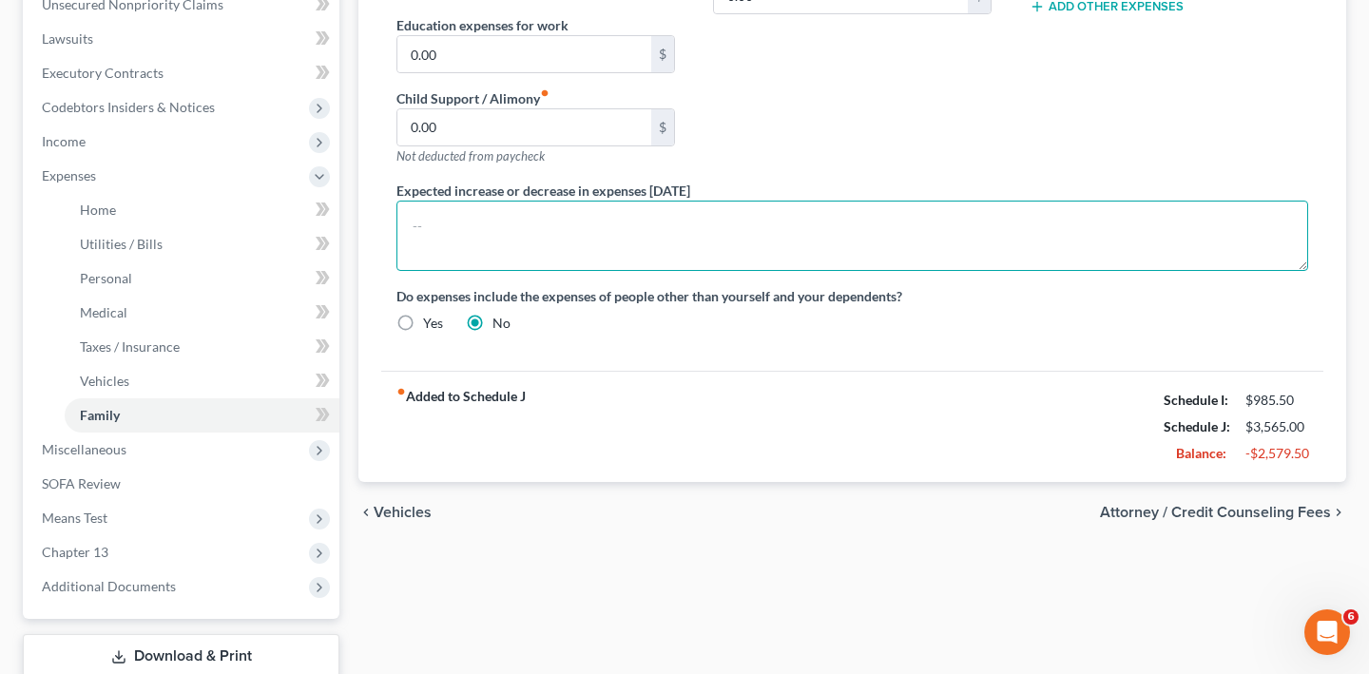
click at [558, 271] on textarea at bounding box center [852, 236] width 912 height 70
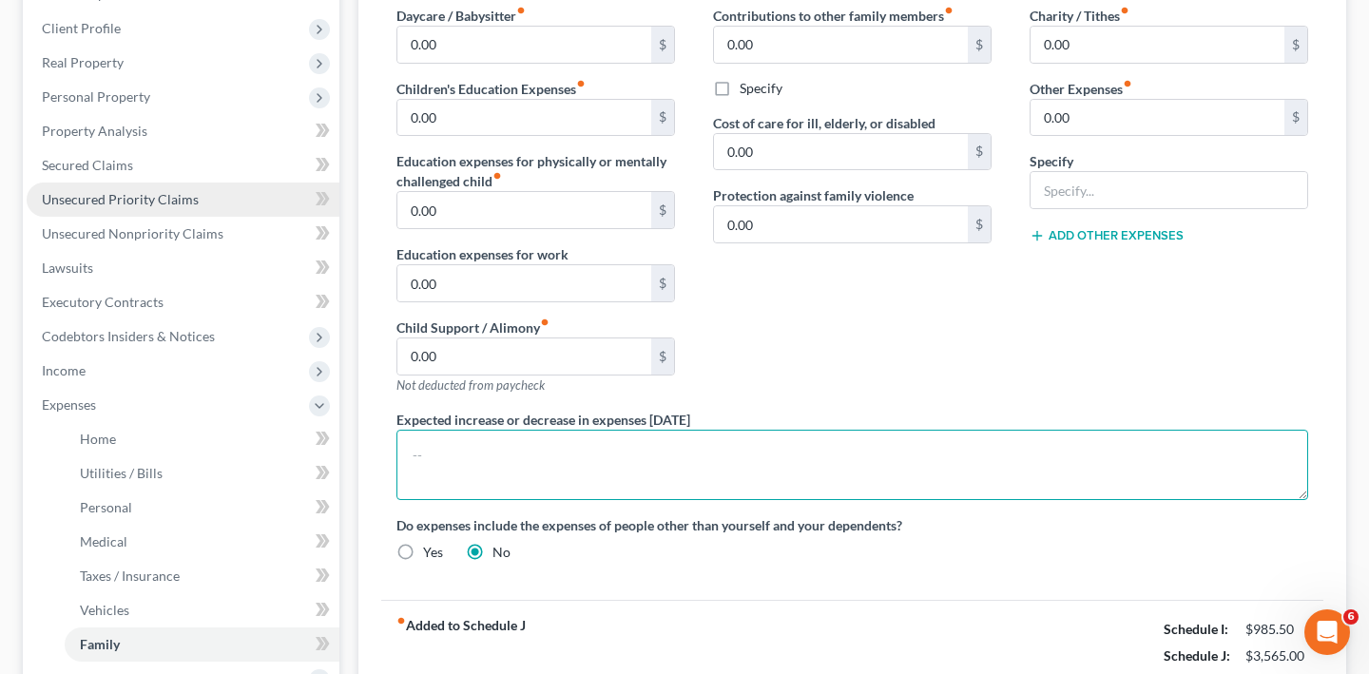
scroll to position [310, 0]
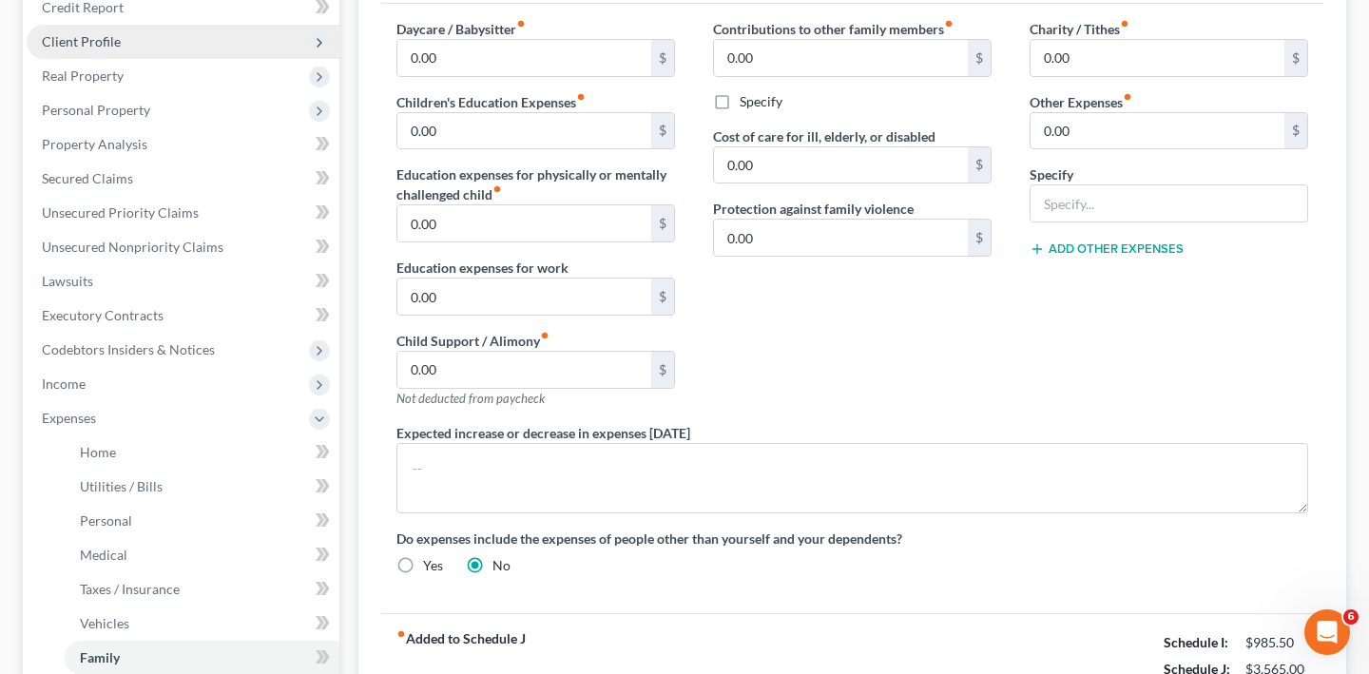
click at [173, 59] on span "Client Profile" at bounding box center [183, 42] width 313 height 34
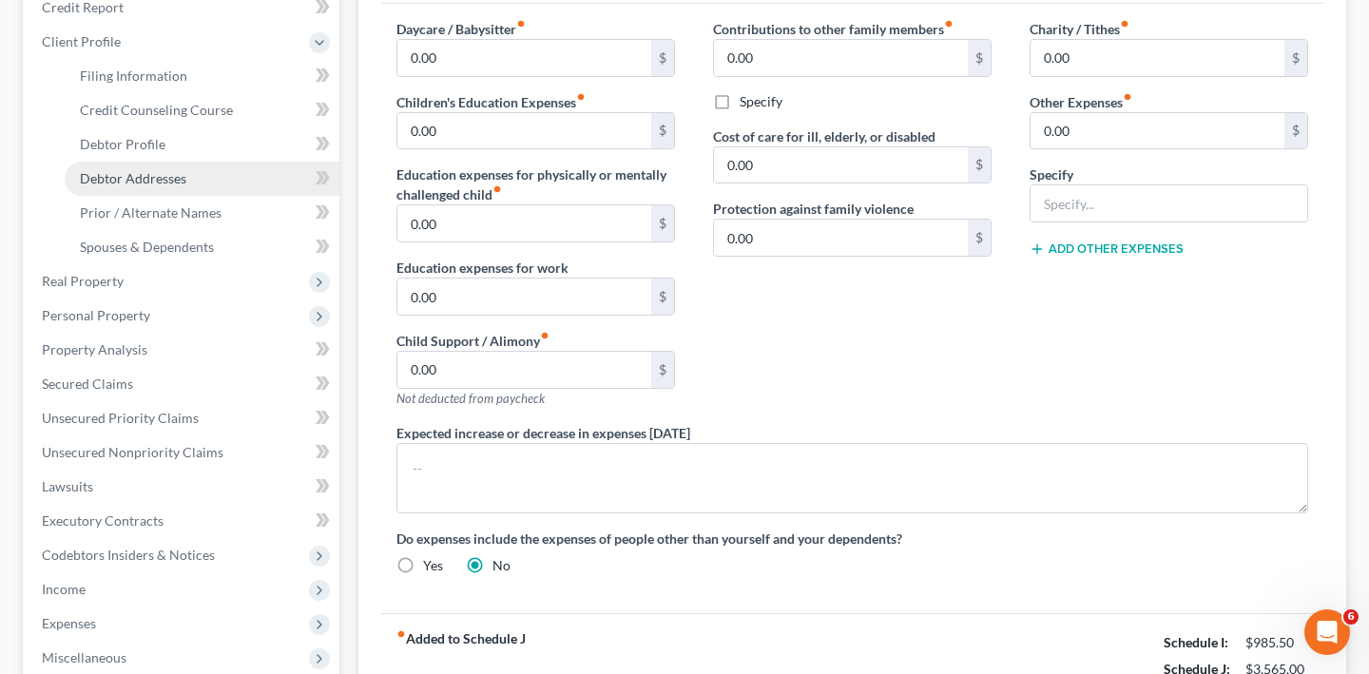
click at [181, 186] on span "Debtor Addresses" at bounding box center [133, 178] width 106 height 16
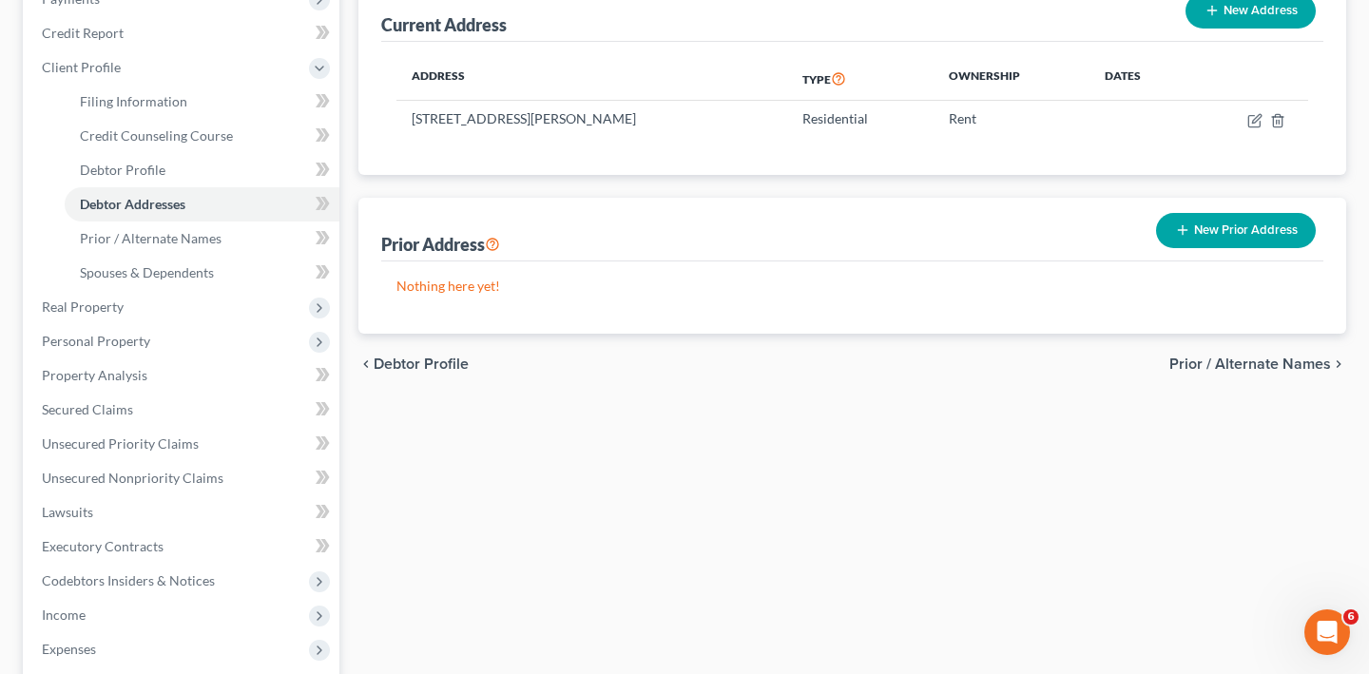
scroll to position [291, 0]
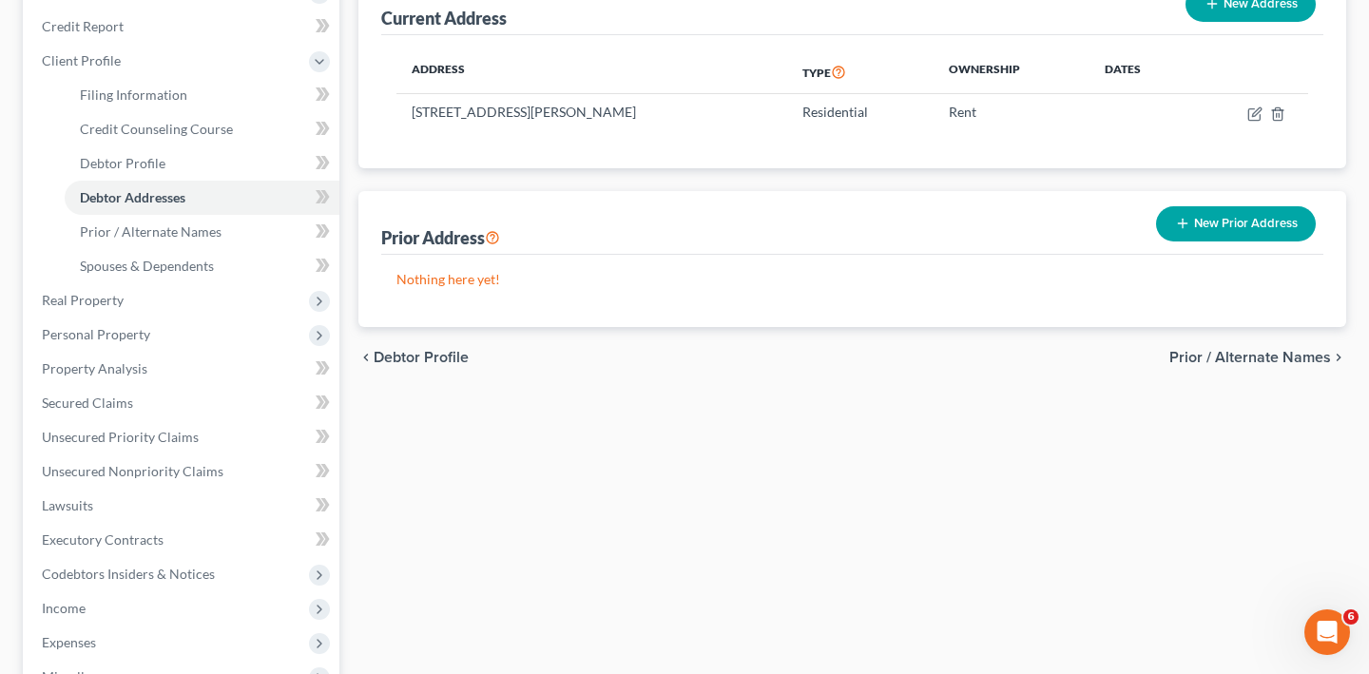
click at [1201, 242] on button "New Prior Address" at bounding box center [1236, 223] width 160 height 35
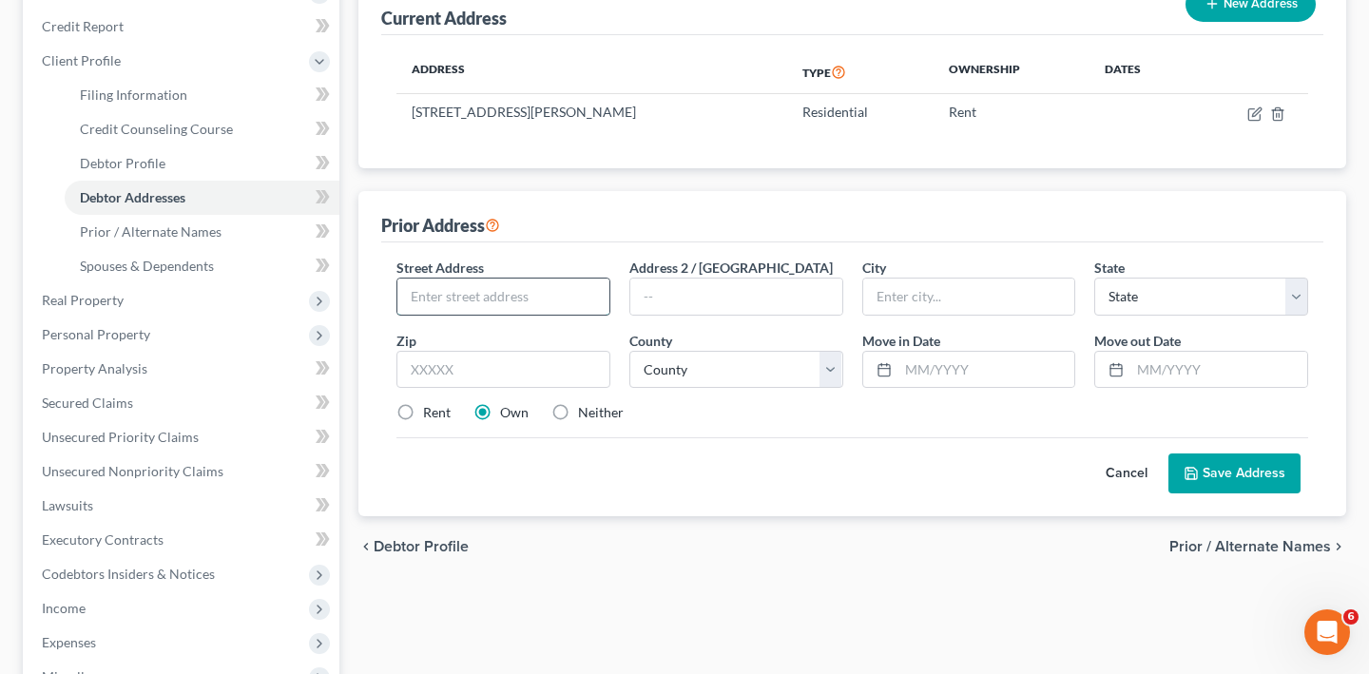
click at [513, 315] on input "text" at bounding box center [503, 297] width 212 height 36
type input "[STREET_ADDRESS][PERSON_NAME]"
click at [699, 315] on input "text" at bounding box center [736, 297] width 212 height 36
type input "Apartment B"
click at [423, 422] on label "Rent" at bounding box center [437, 412] width 28 height 19
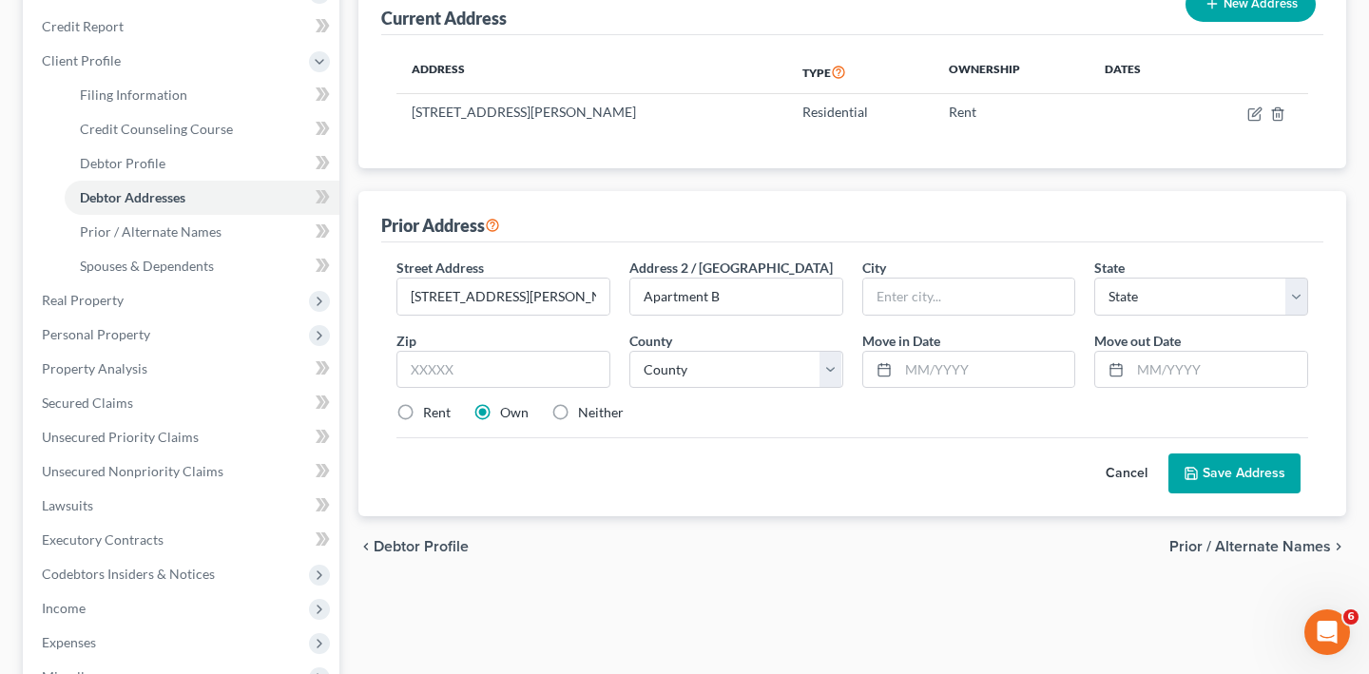
click at [431, 415] on input "Rent" at bounding box center [437, 409] width 12 height 12
radio input "true"
click at [475, 389] on input "text" at bounding box center [503, 370] width 214 height 38
type input "21221"
type input "[GEOGRAPHIC_DATA]"
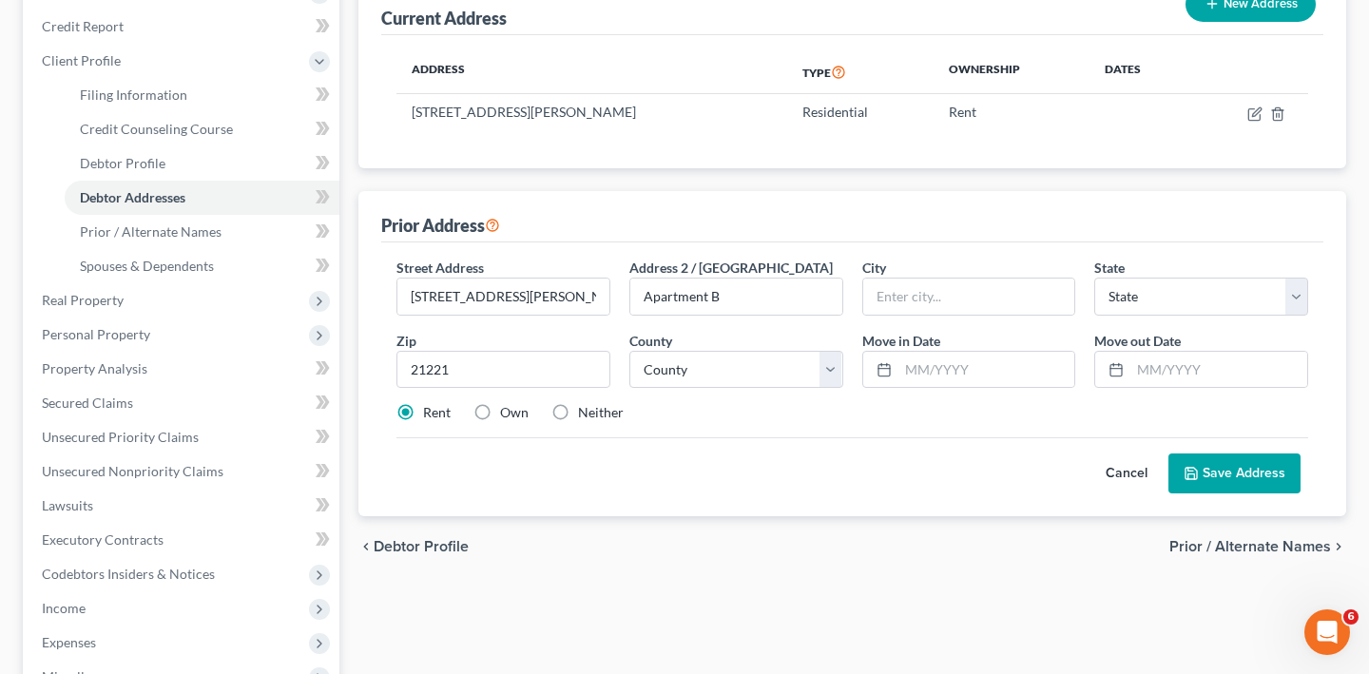
select select "21"
click at [900, 438] on div "Street Address * [STREET_ADDRESS][PERSON_NAME] * [GEOGRAPHIC_DATA] * State [US_…" at bounding box center [852, 348] width 931 height 181
click at [767, 389] on select "County [GEOGRAPHIC_DATA] [GEOGRAPHIC_DATA] [GEOGRAPHIC_DATA] [GEOGRAPHIC_DATA] …" at bounding box center [736, 370] width 214 height 38
select select "2"
click at [825, 422] on div "Rent Own Neither" at bounding box center [852, 412] width 931 height 19
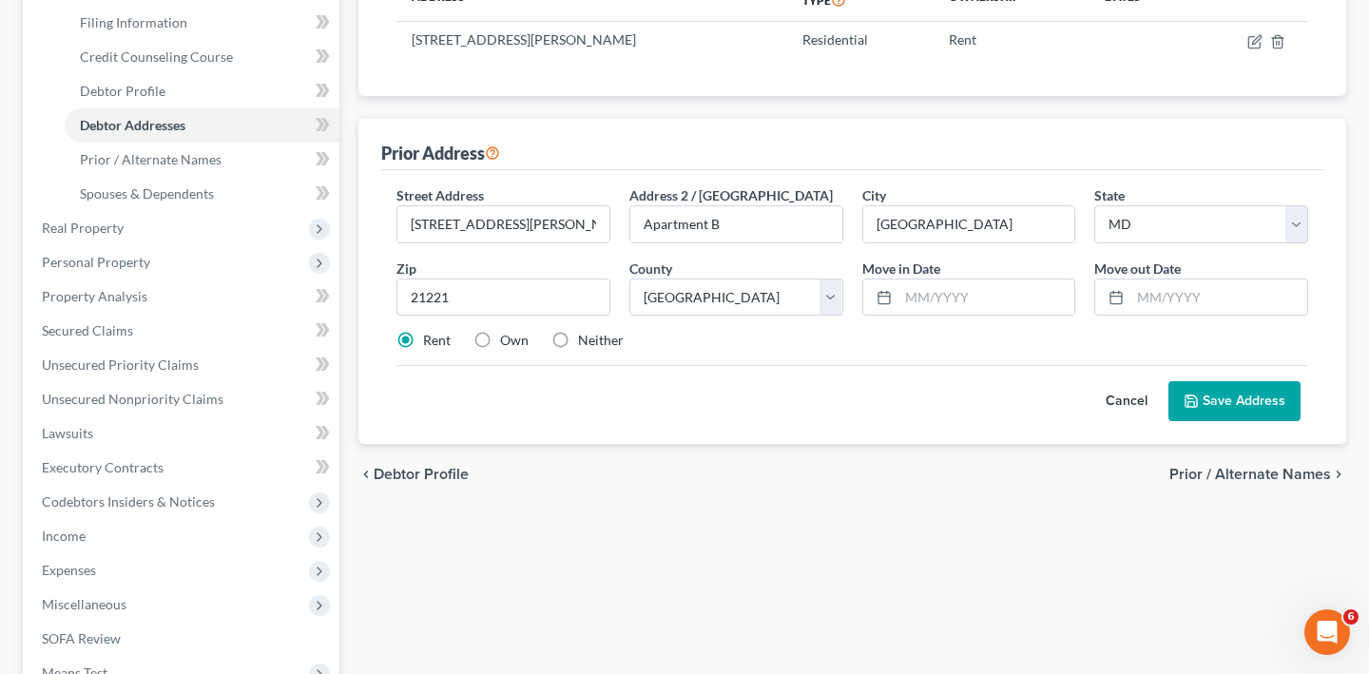
scroll to position [396, 0]
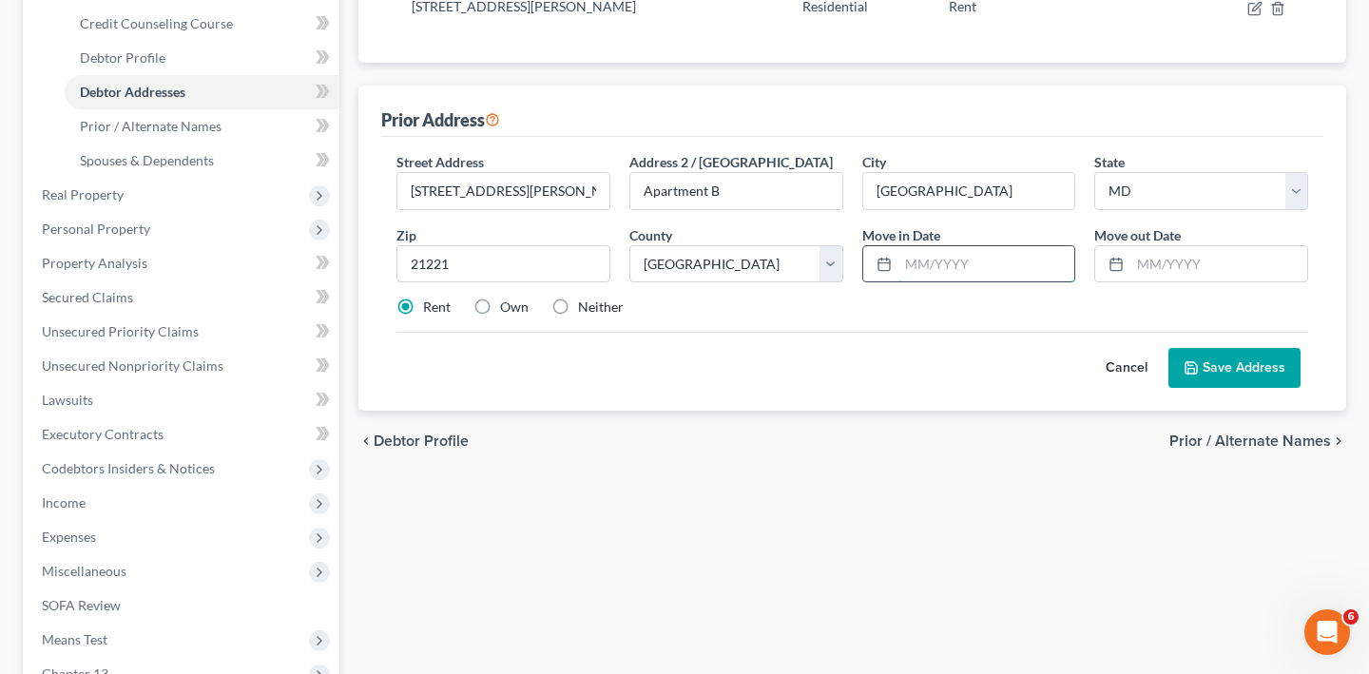
click at [967, 282] on input "text" at bounding box center [987, 264] width 177 height 36
type input "06/2022"
click at [1160, 282] on input "text" at bounding box center [1218, 264] width 177 height 36
type input "03/2024"
click at [995, 388] on div "Cancel Save Address" at bounding box center [852, 360] width 912 height 56
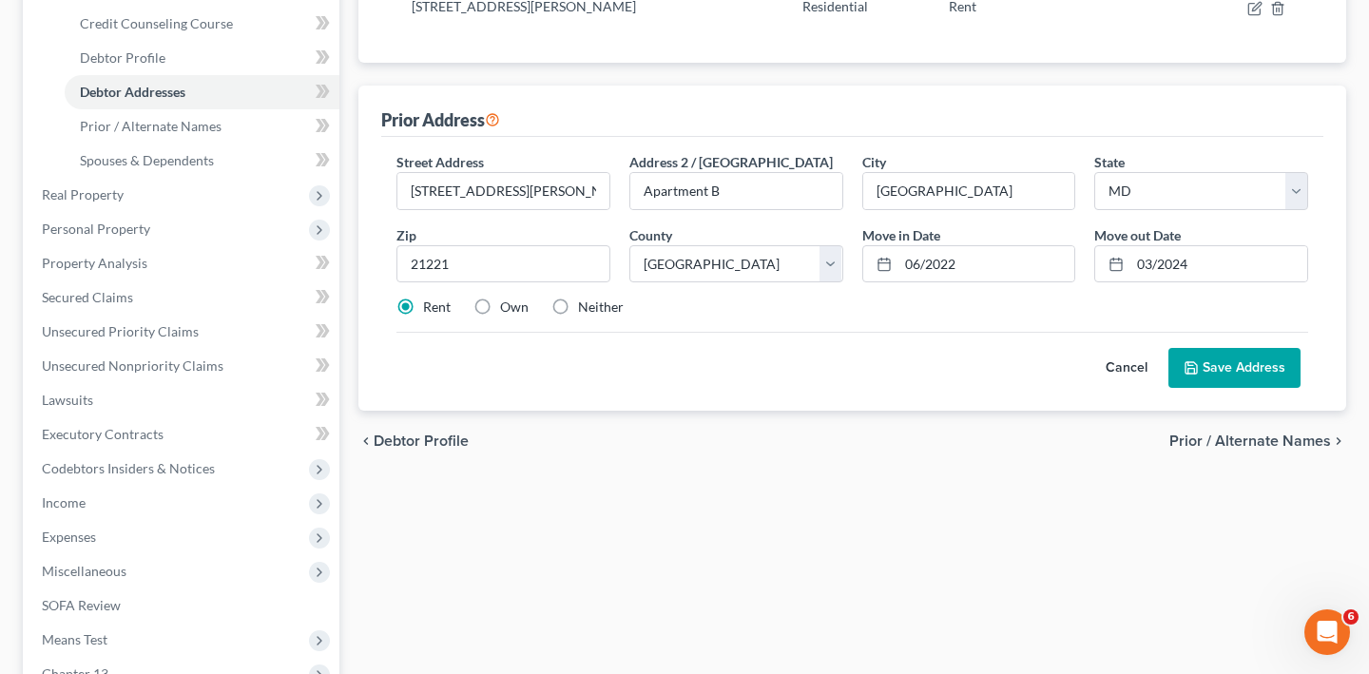
click at [1245, 388] on button "Save Address" at bounding box center [1235, 368] width 132 height 40
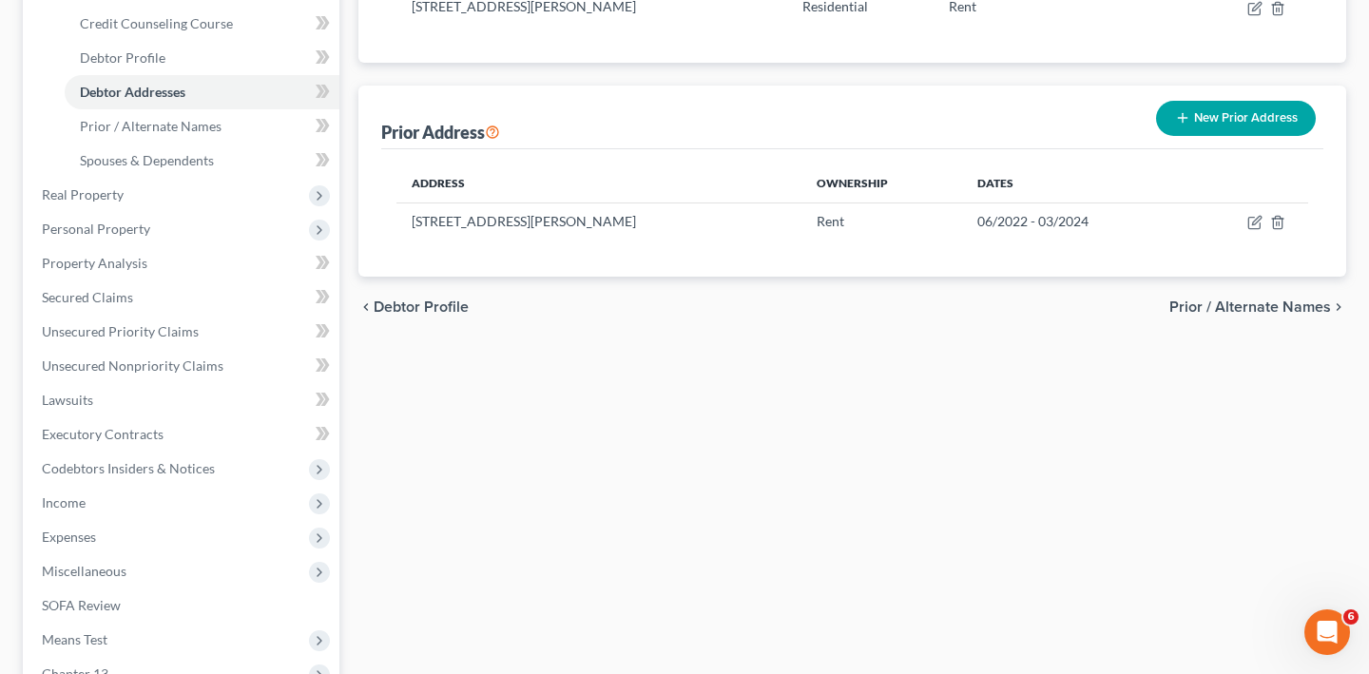
scroll to position [0, 0]
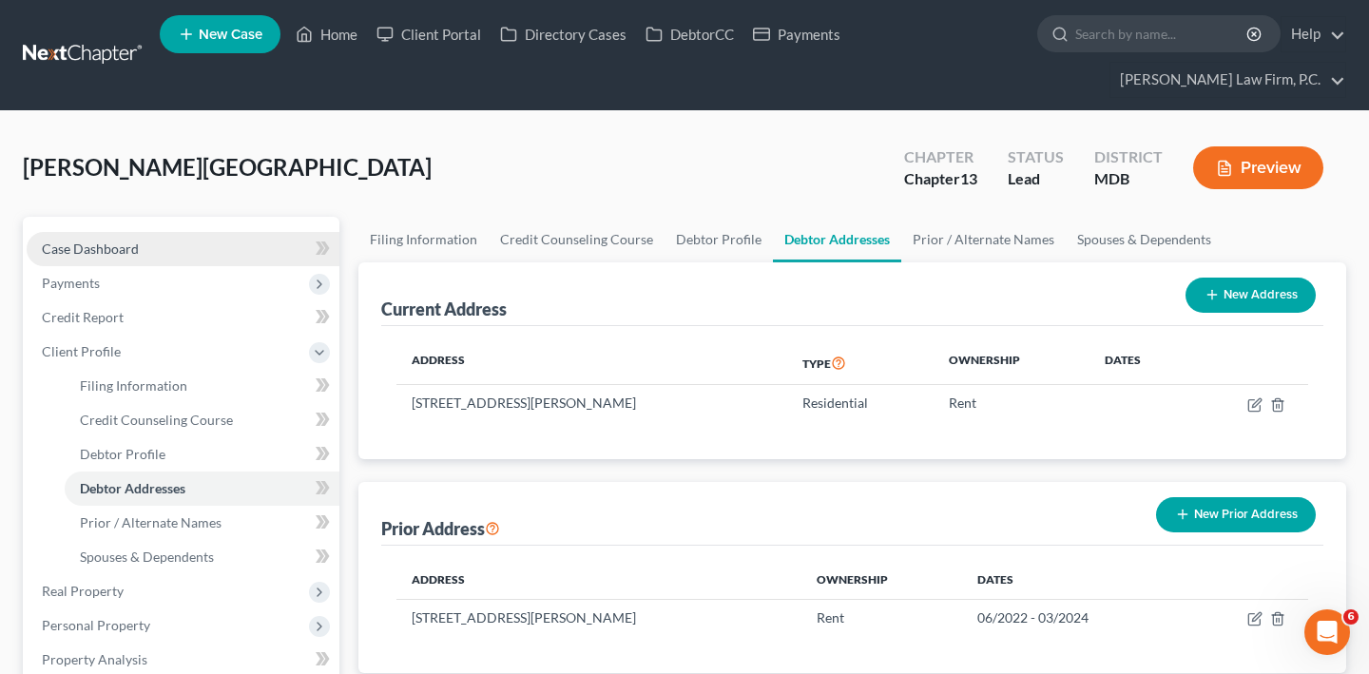
click at [112, 257] on span "Case Dashboard" at bounding box center [90, 249] width 97 height 16
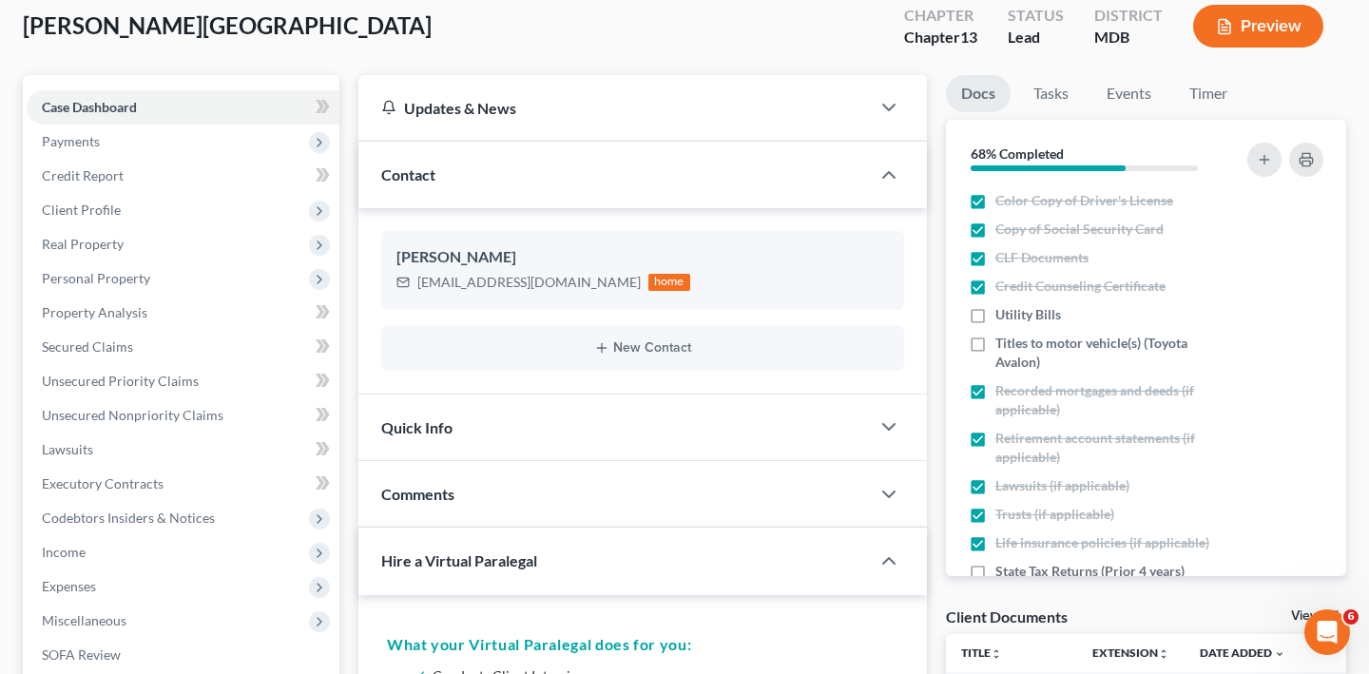
scroll to position [148, 0]
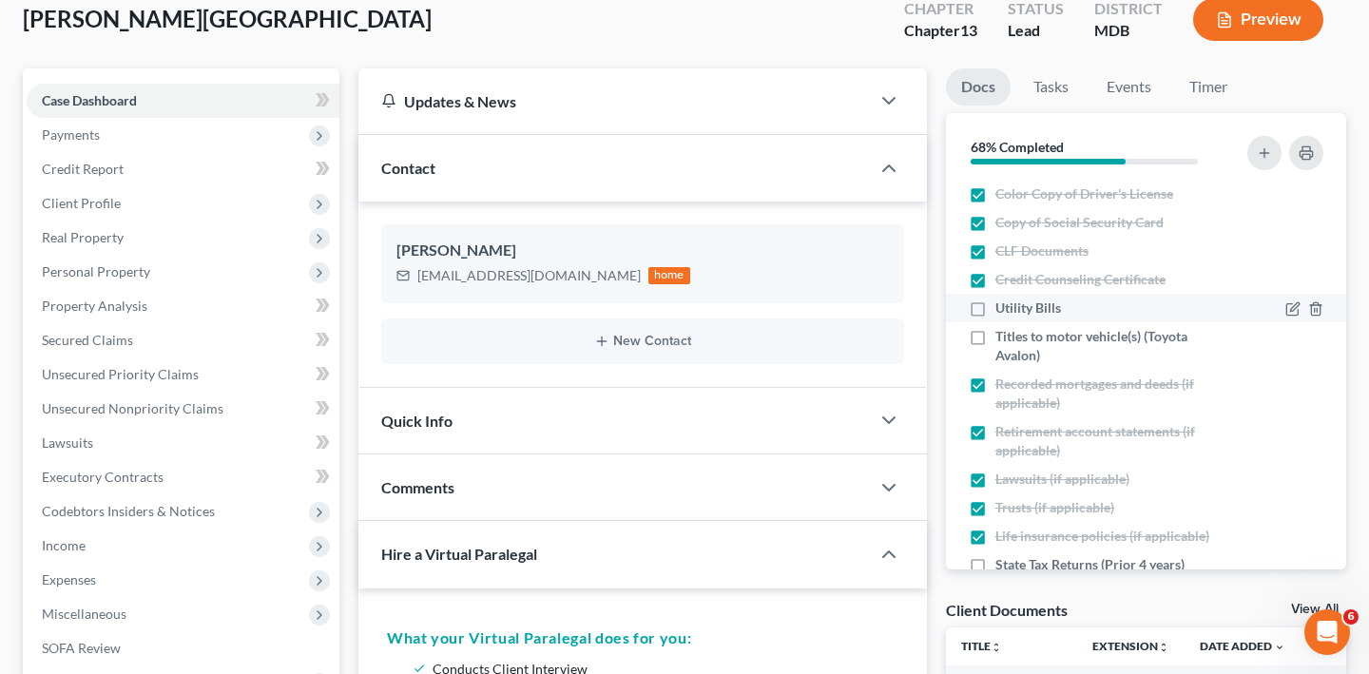
click at [1061, 318] on span "Utility Bills" at bounding box center [1028, 308] width 66 height 19
click at [1015, 311] on input "Utility Bills" at bounding box center [1009, 305] width 12 height 12
checkbox input "true"
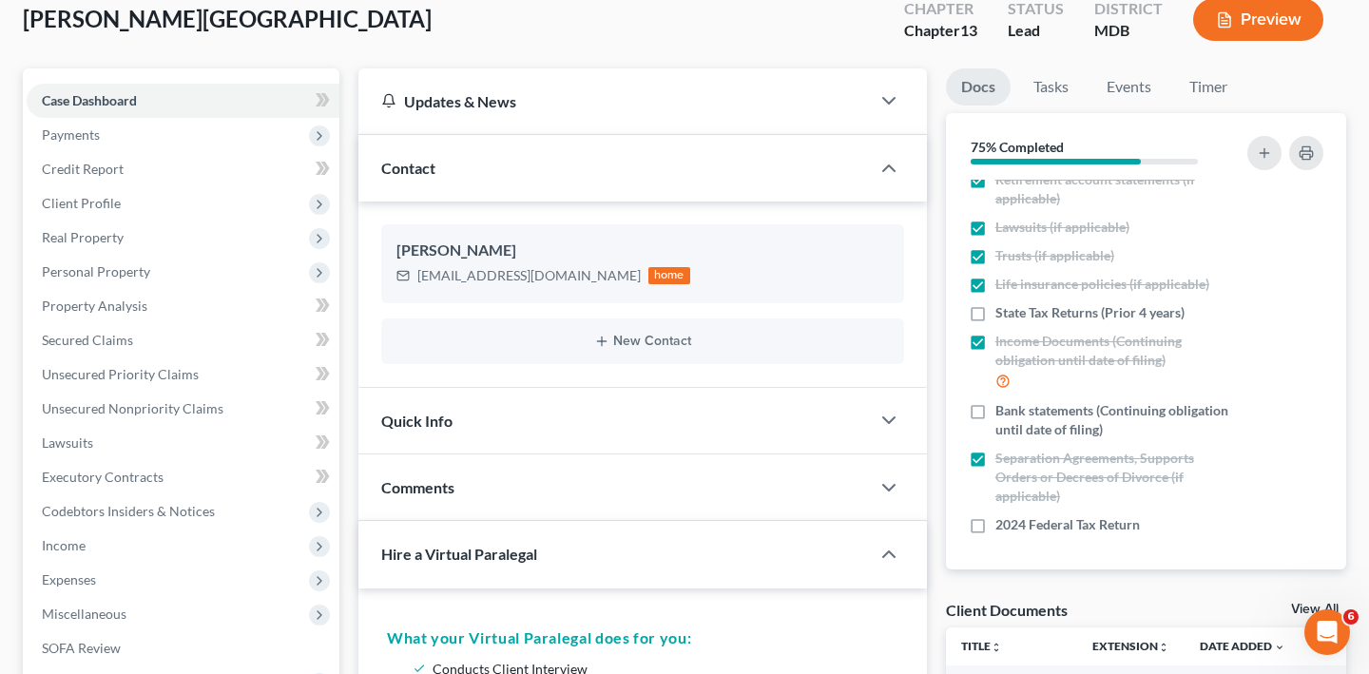
scroll to position [372, 0]
click at [1049, 439] on span "Bank statements (Continuing obligation until date of filing)" at bounding box center [1112, 420] width 235 height 38
click at [1015, 414] on input "Bank statements (Continuing obligation until date of filing)" at bounding box center [1009, 407] width 12 height 12
checkbox input "true"
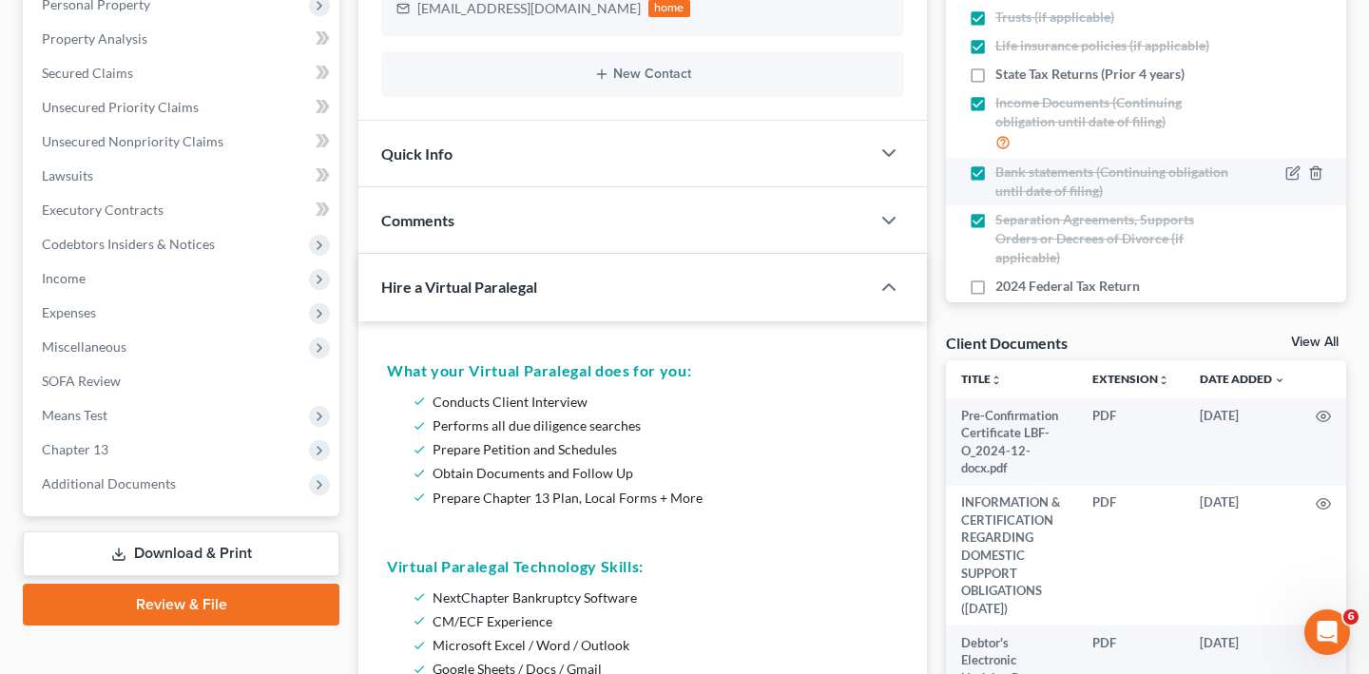
scroll to position [218, 0]
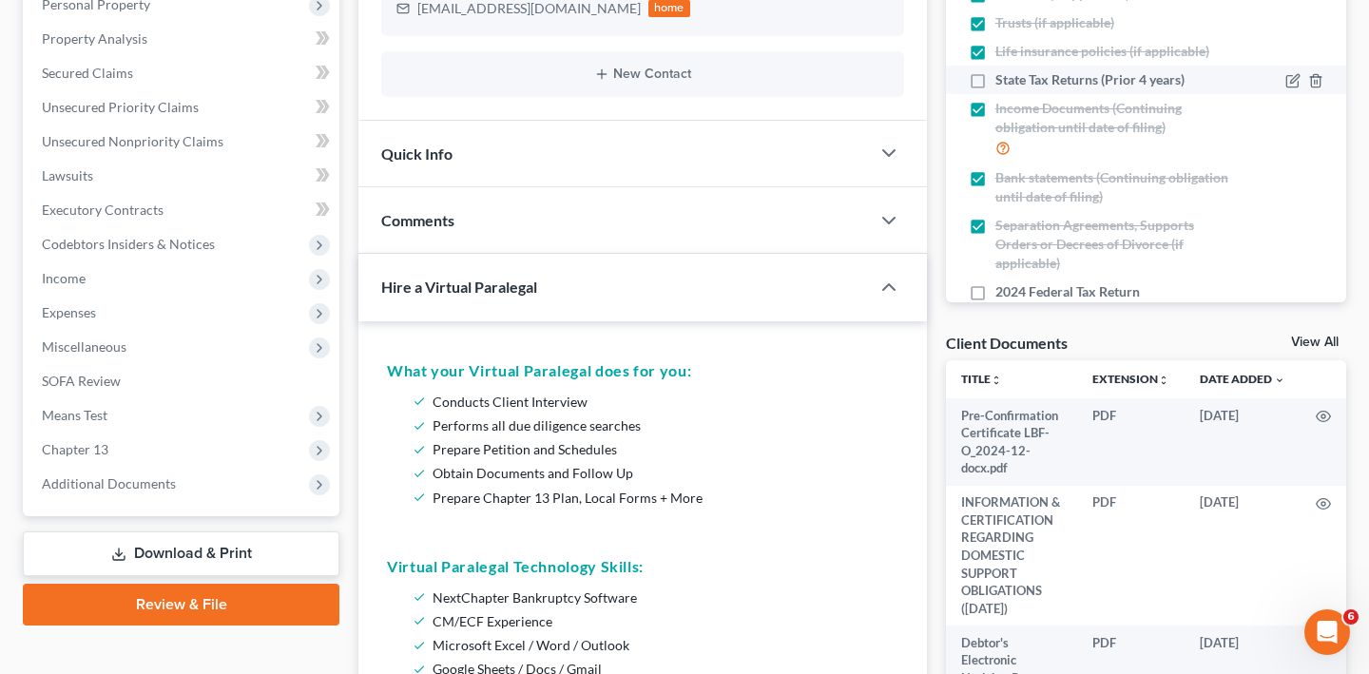
click at [1040, 89] on span "State Tax Returns (Prior 4 years)" at bounding box center [1089, 79] width 189 height 19
click at [1015, 83] on input "State Tax Returns (Prior 4 years)" at bounding box center [1009, 76] width 12 height 12
checkbox input "true"
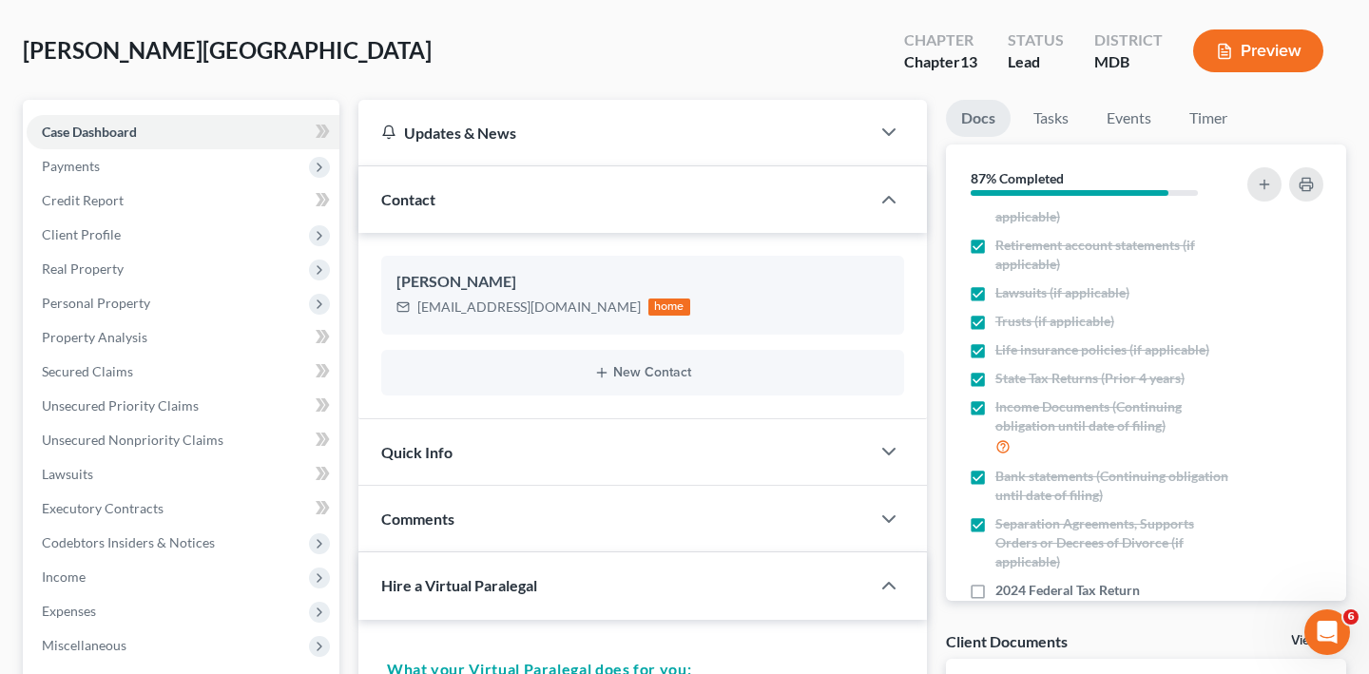
scroll to position [0, 0]
